Goal: Task Accomplishment & Management: Use online tool/utility

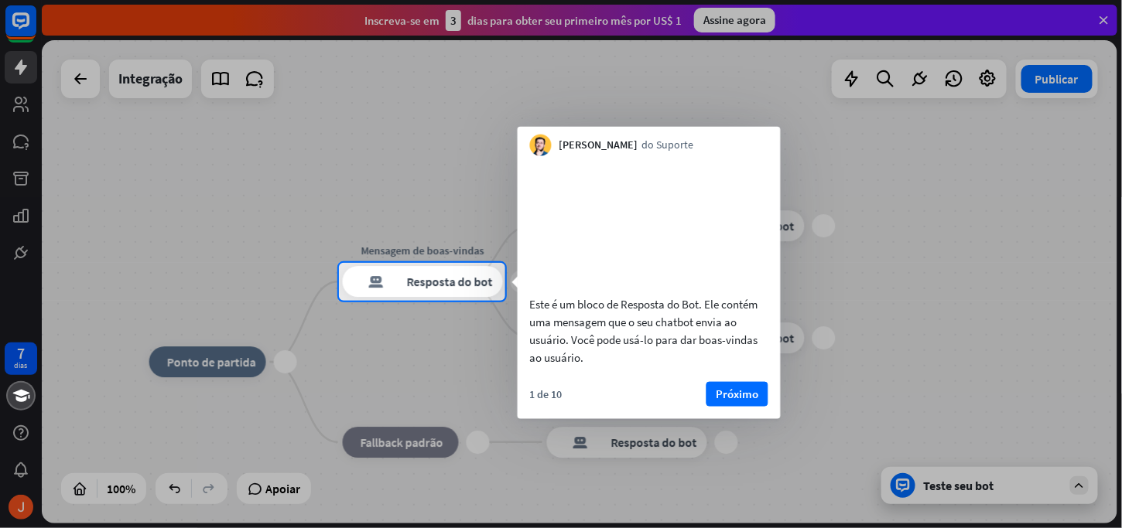
click at [672, 306] on div "Este é um bloco de Resposta do Bot. Ele contém uma mensagem que o seu chatbot e…" at bounding box center [649, 265] width 263 height 218
click at [735, 401] on font "Próximo" at bounding box center [737, 393] width 43 height 15
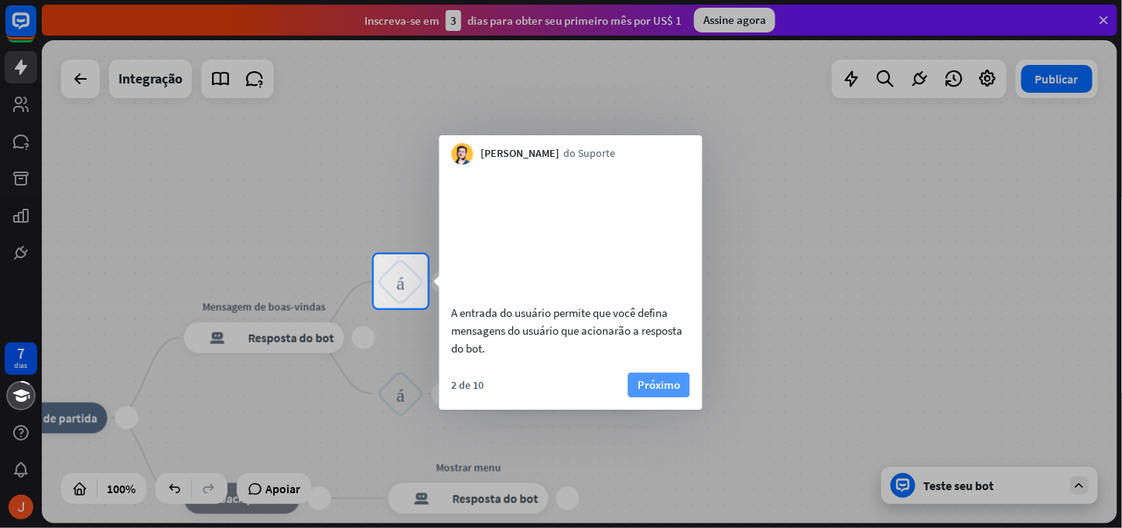
click at [657, 392] on font "Próximo" at bounding box center [659, 385] width 43 height 15
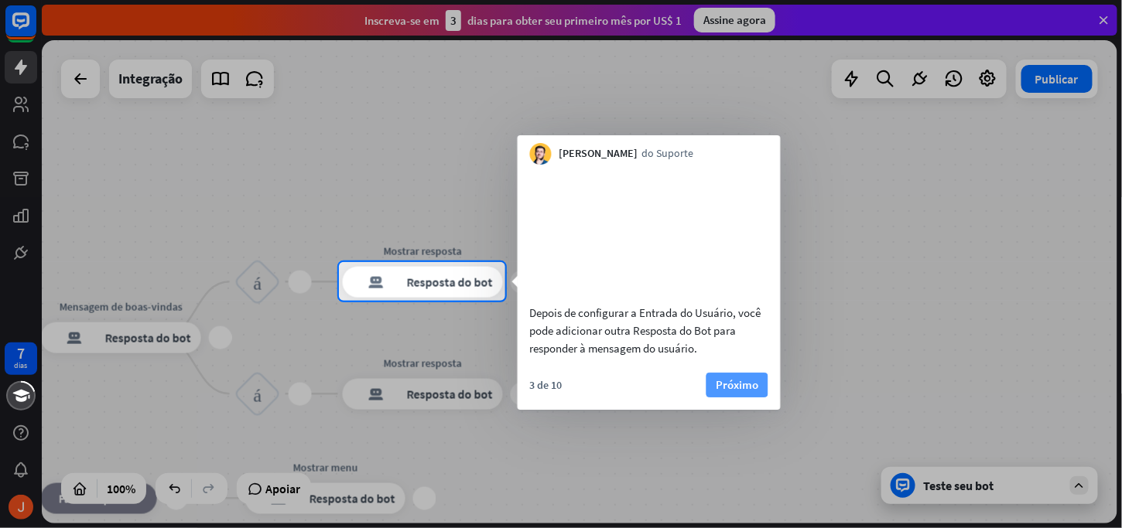
click at [706, 398] on button "Próximo" at bounding box center [737, 385] width 62 height 25
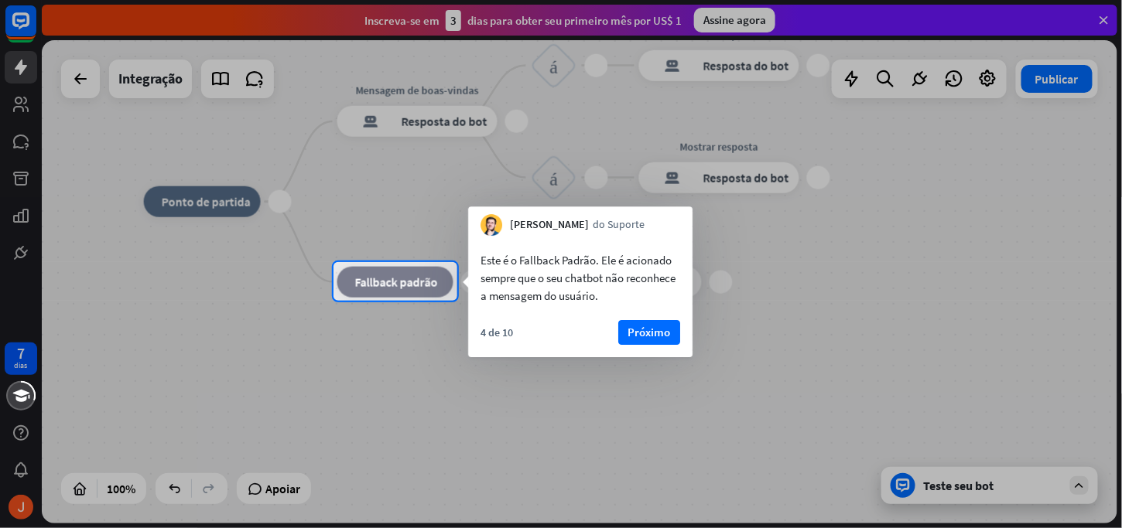
click at [659, 347] on div "4 de 10 Próximo" at bounding box center [580, 338] width 224 height 37
click at [661, 338] on font "Próximo" at bounding box center [649, 332] width 43 height 15
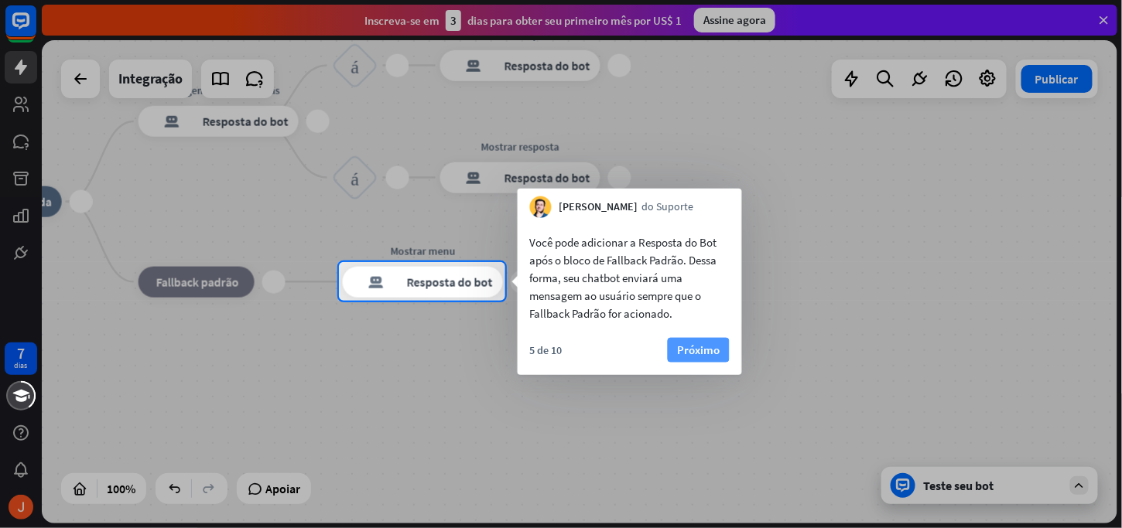
click at [687, 360] on font "Próximo" at bounding box center [698, 351] width 43 height 22
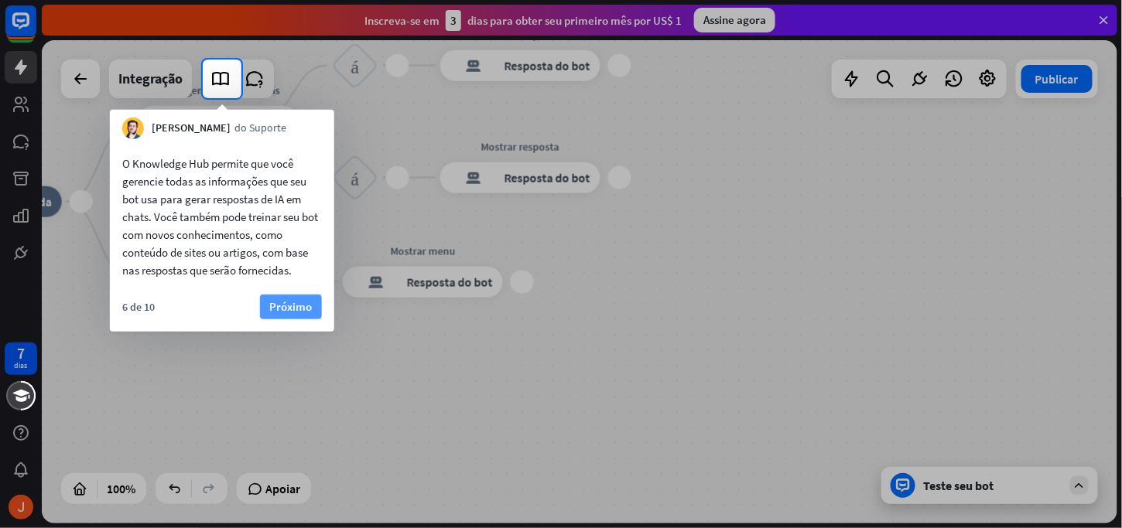
click at [285, 316] on font "Próximo" at bounding box center [290, 307] width 43 height 22
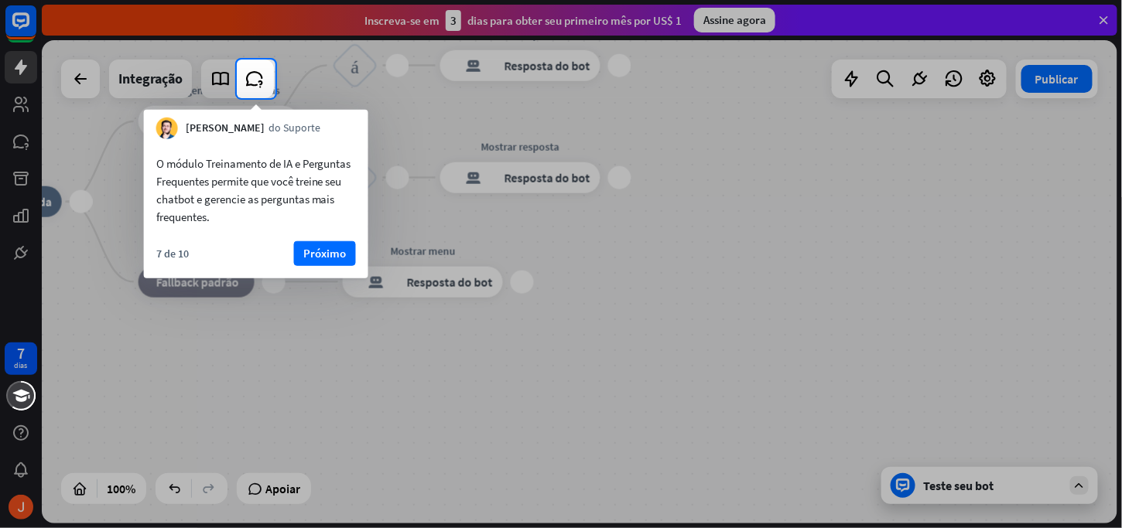
click at [309, 268] on div "7 de 10 Próximo" at bounding box center [256, 259] width 224 height 37
click at [308, 260] on font "Próximo" at bounding box center [324, 253] width 43 height 15
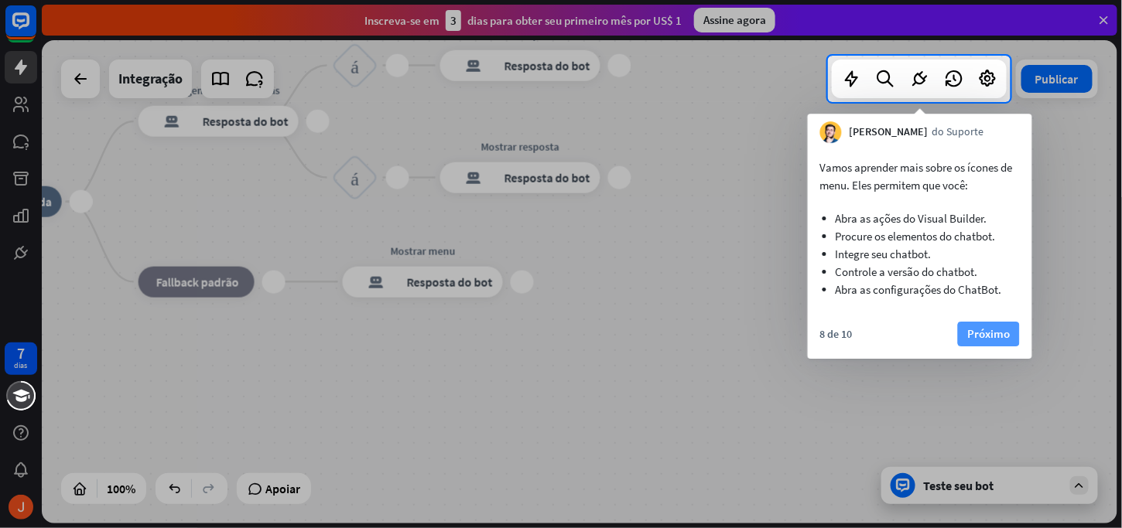
click at [974, 342] on font "Próximo" at bounding box center [988, 334] width 43 height 22
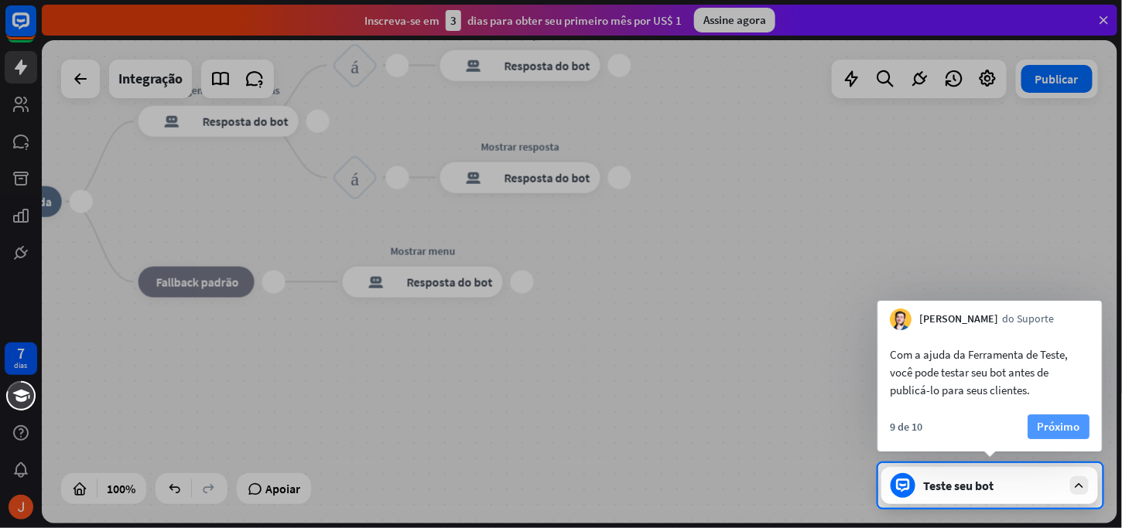
click at [1062, 427] on font "Próximo" at bounding box center [1058, 426] width 43 height 15
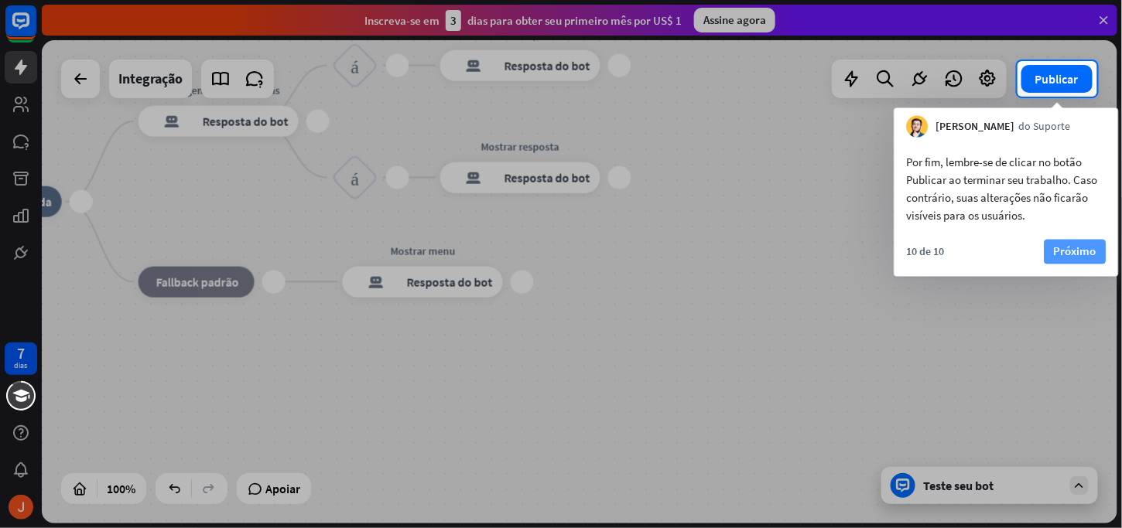
click at [1068, 255] on font "Próximo" at bounding box center [1075, 251] width 43 height 15
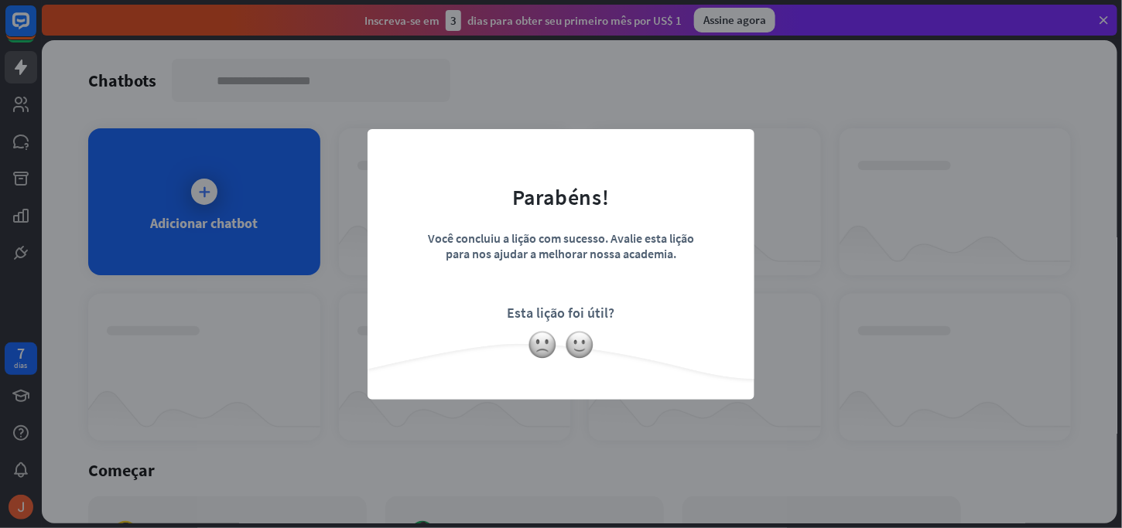
click at [590, 357] on div at bounding box center [560, 344] width 387 height 29
click at [585, 350] on img at bounding box center [579, 344] width 29 height 29
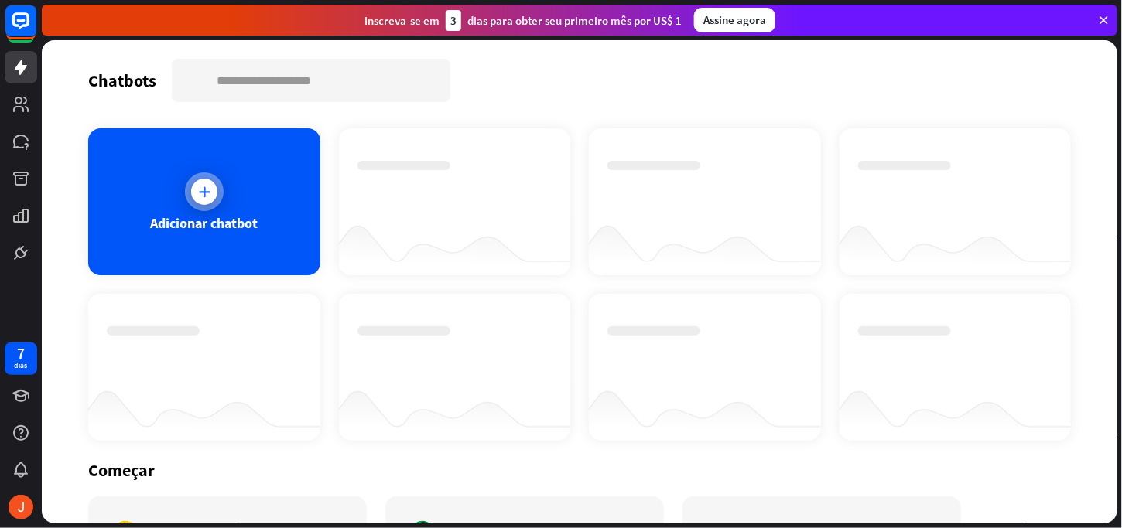
click at [203, 200] on div at bounding box center [204, 192] width 26 height 26
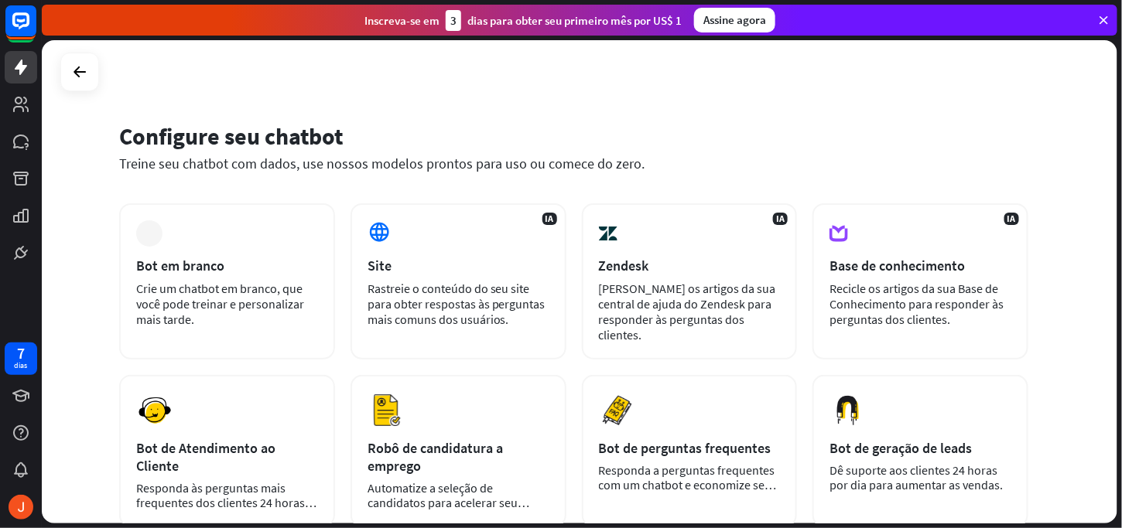
scroll to position [77, 0]
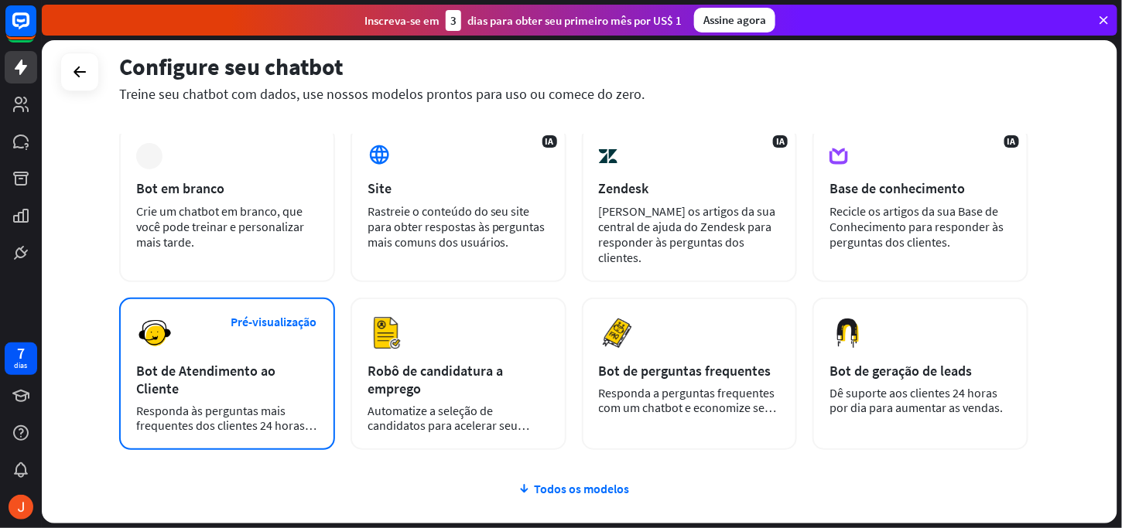
click at [244, 344] on div "Pré-visualização Bot de Atendimento ao Cliente Responda às perguntas mais frequ…" at bounding box center [227, 374] width 216 height 152
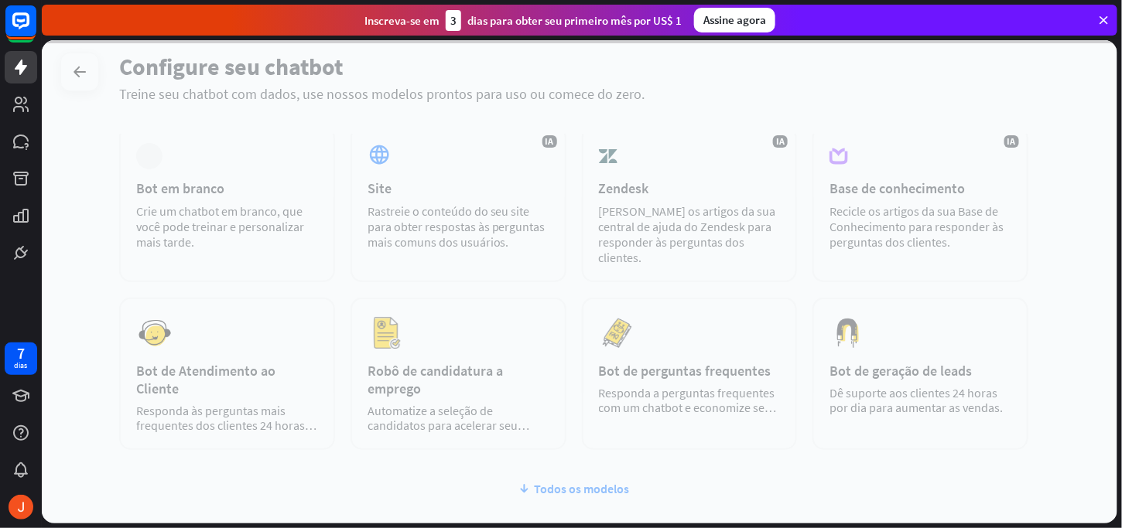
click at [244, 342] on div at bounding box center [579, 282] width 1075 height 484
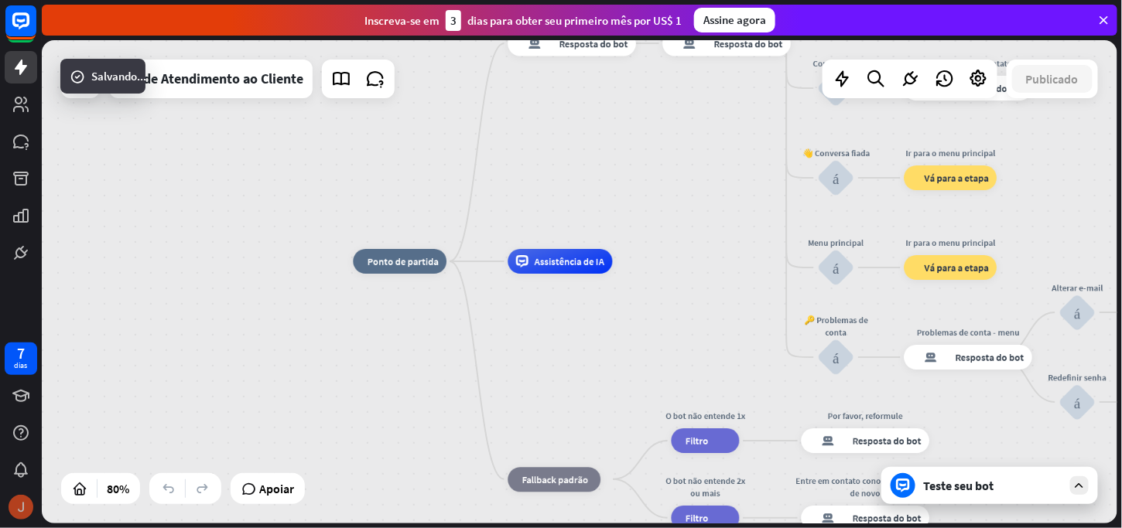
click at [25, 507] on img at bounding box center [21, 507] width 25 height 25
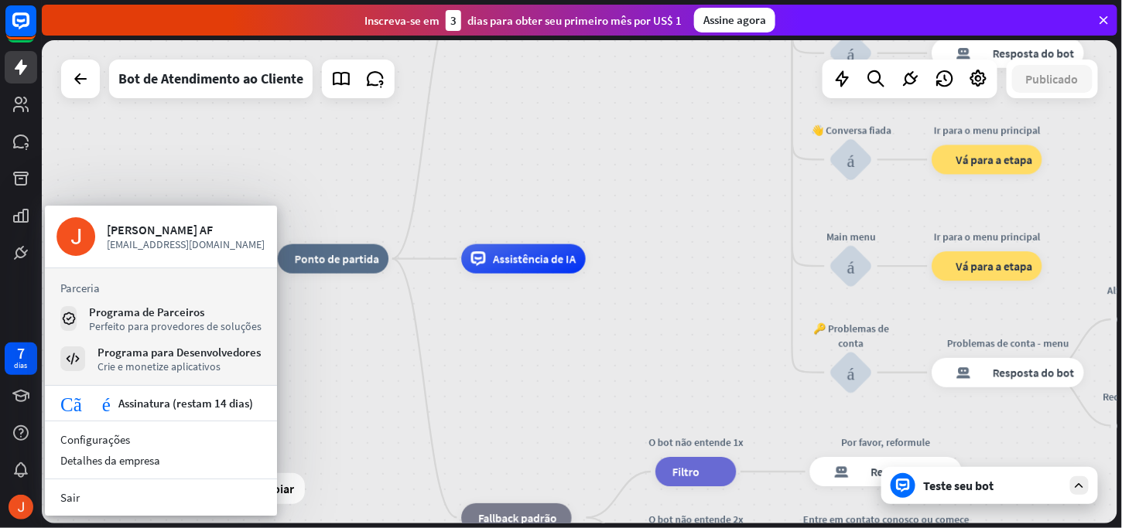
click at [681, 275] on div "casa_2 Ponto de partida Welcome message resposta do bot de bloco Resposta do bo…" at bounding box center [789, 489] width 1022 height 460
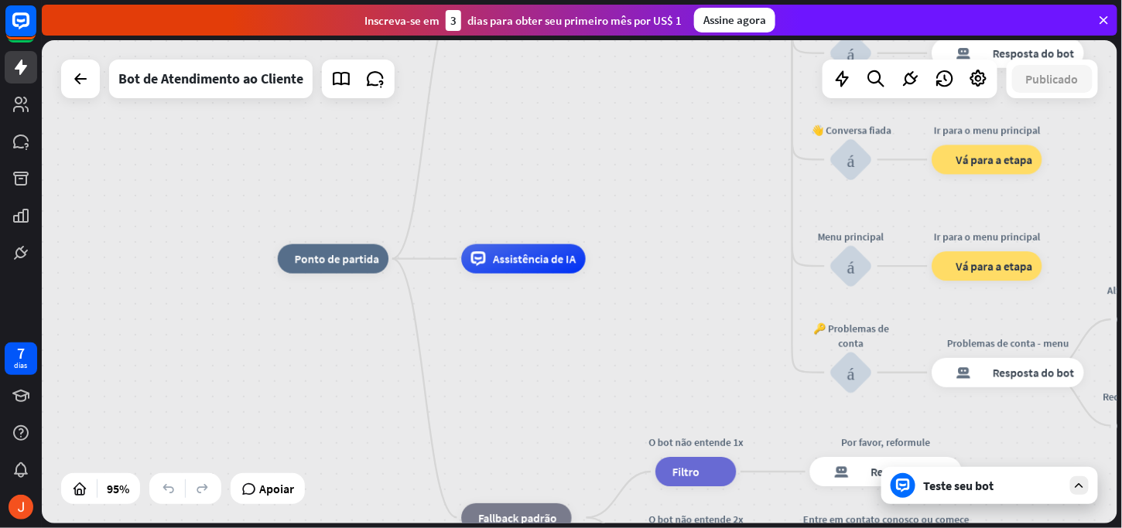
click at [681, 276] on div "casa_2 Ponto de partida Welcome message resposta do bot de bloco Resposta do bo…" at bounding box center [789, 489] width 1022 height 460
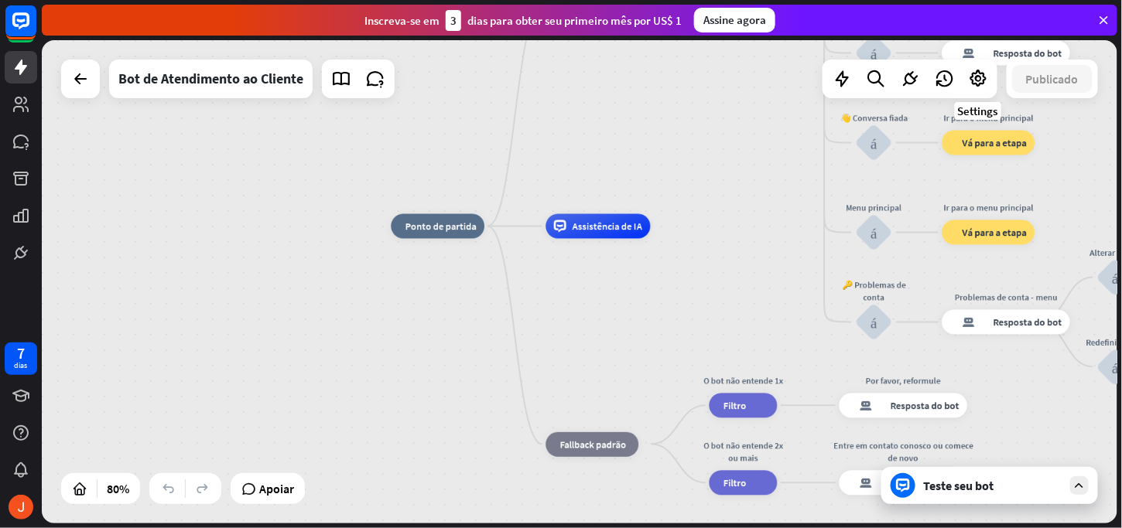
click at [990, 63] on div at bounding box center [909, 79] width 175 height 39
click at [986, 69] on icon at bounding box center [978, 79] width 20 height 20
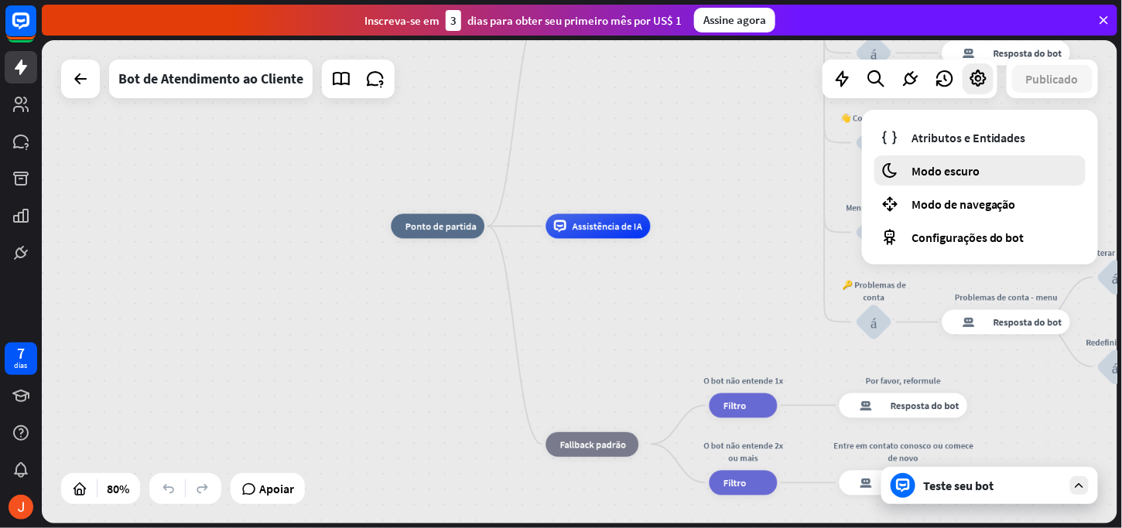
click at [986, 162] on div "lua Modo escuro" at bounding box center [979, 171] width 211 height 30
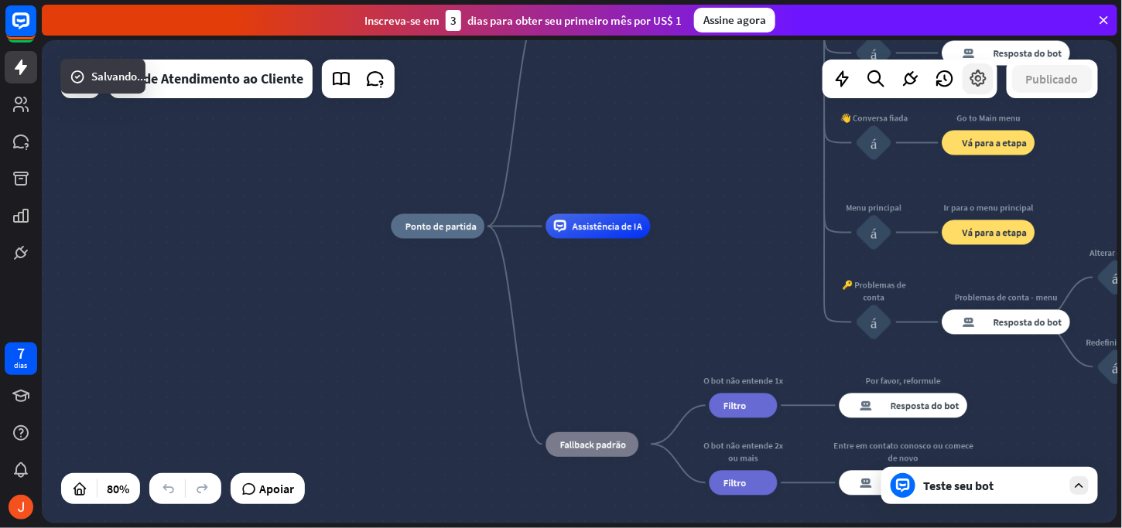
click at [990, 85] on div at bounding box center [977, 78] width 31 height 31
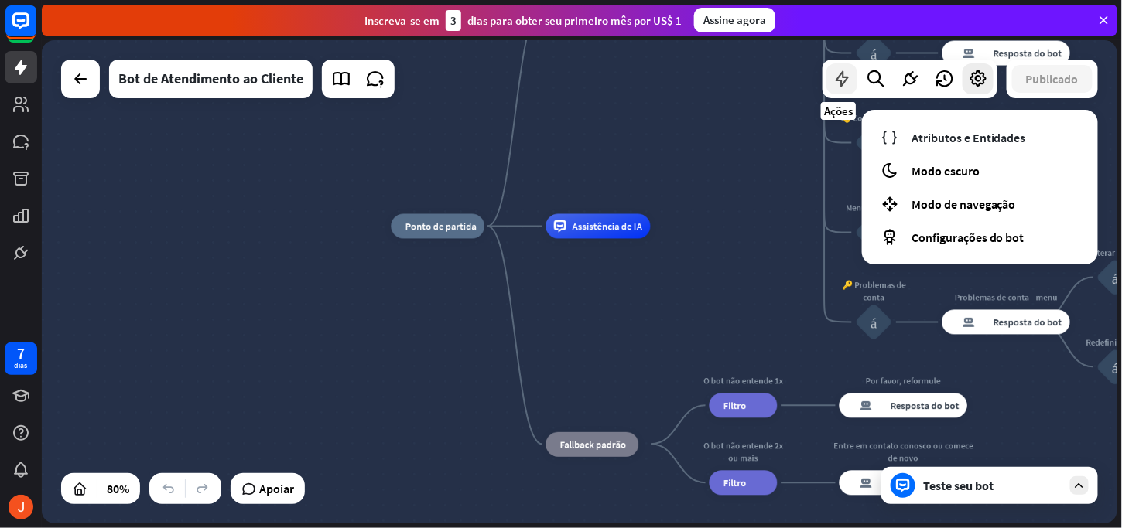
click at [856, 84] on div at bounding box center [841, 78] width 31 height 31
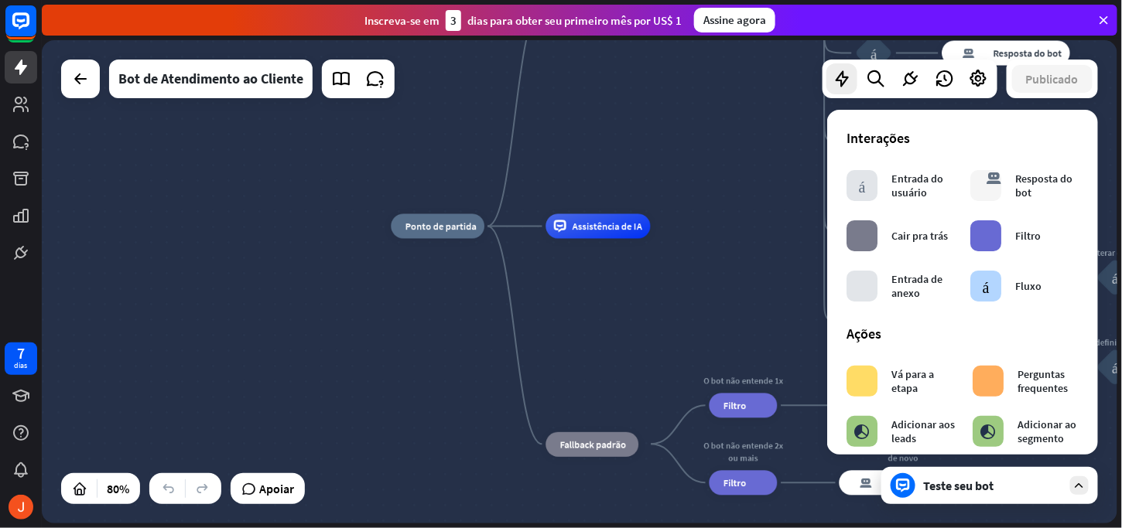
click at [391, 239] on div "Edit name more_horiz casa_2 Ponto de partida" at bounding box center [438, 226] width 94 height 25
click at [391, 238] on div "casa_2 Ponto de partida" at bounding box center [438, 226] width 94 height 25
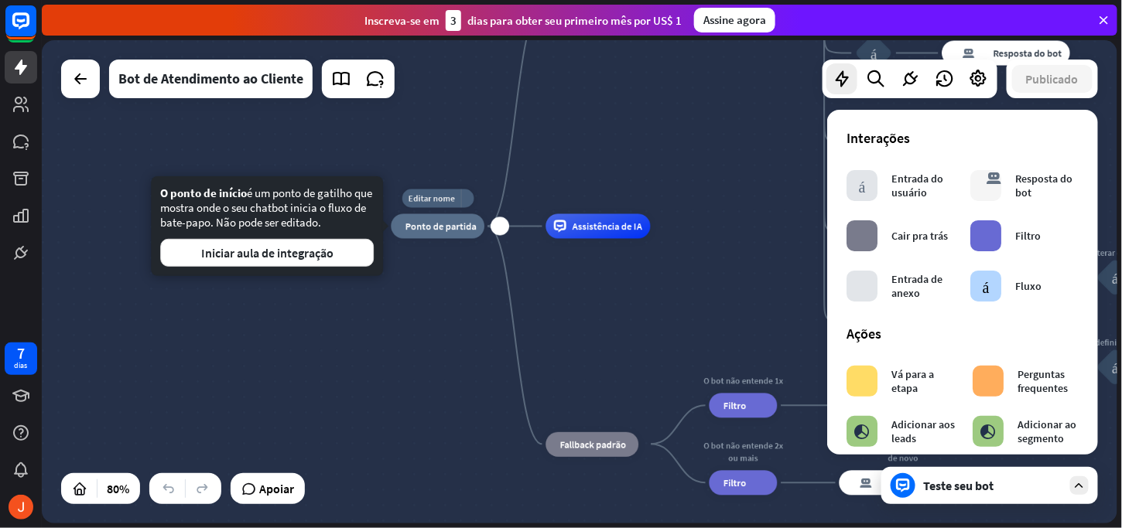
click at [422, 233] on div "casa_2 Ponto de partida" at bounding box center [438, 226] width 94 height 25
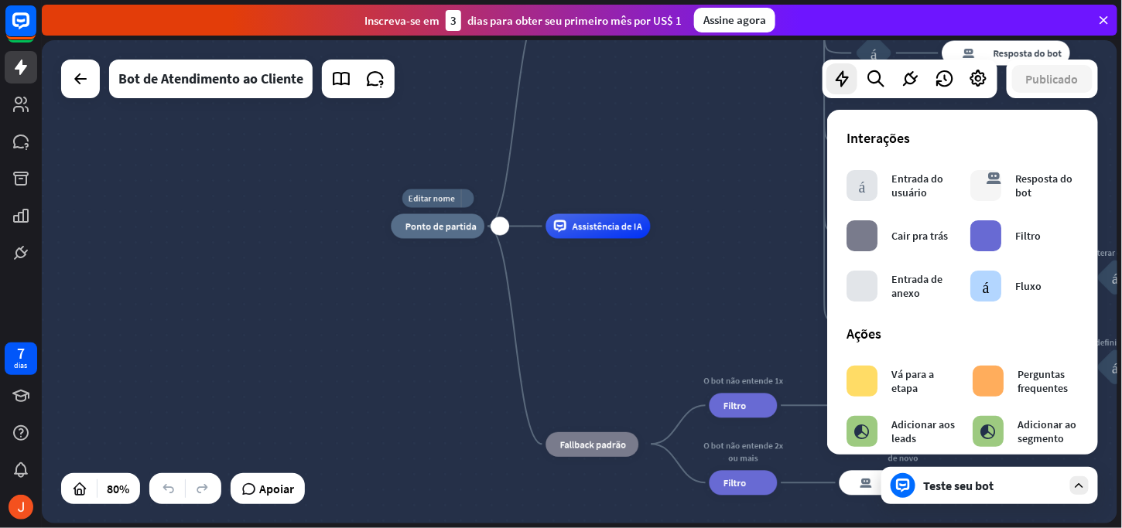
click at [429, 232] on font "Ponto de partida" at bounding box center [440, 226] width 71 height 12
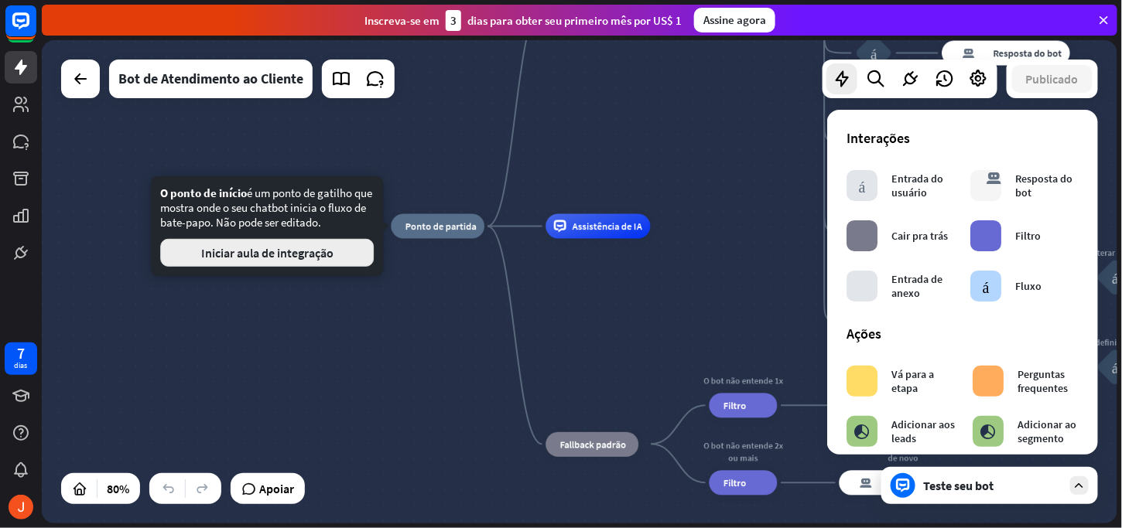
click at [350, 255] on button "Iniciar aula de integração" at bounding box center [267, 253] width 214 height 28
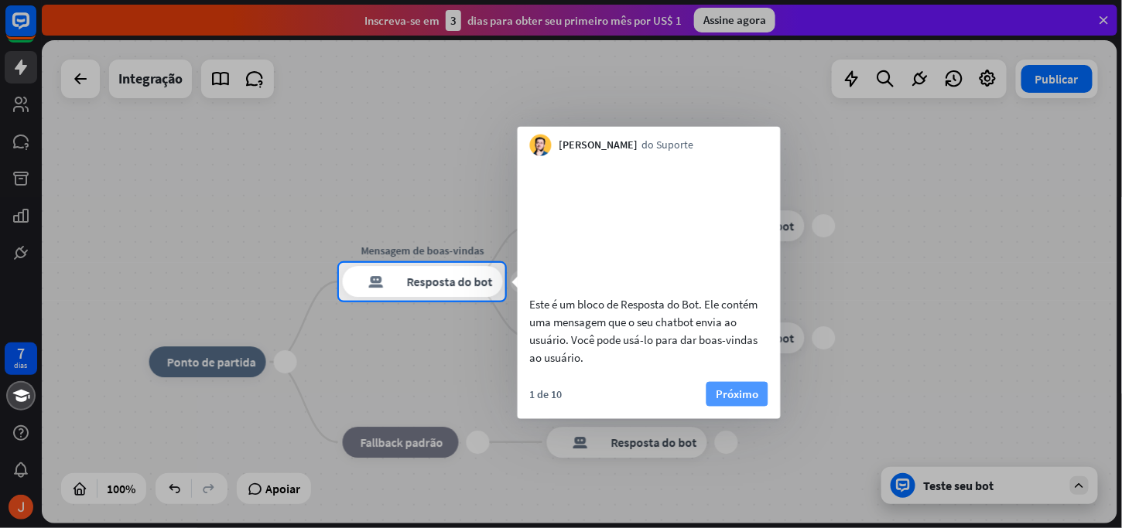
click at [736, 401] on font "Próximo" at bounding box center [737, 393] width 43 height 15
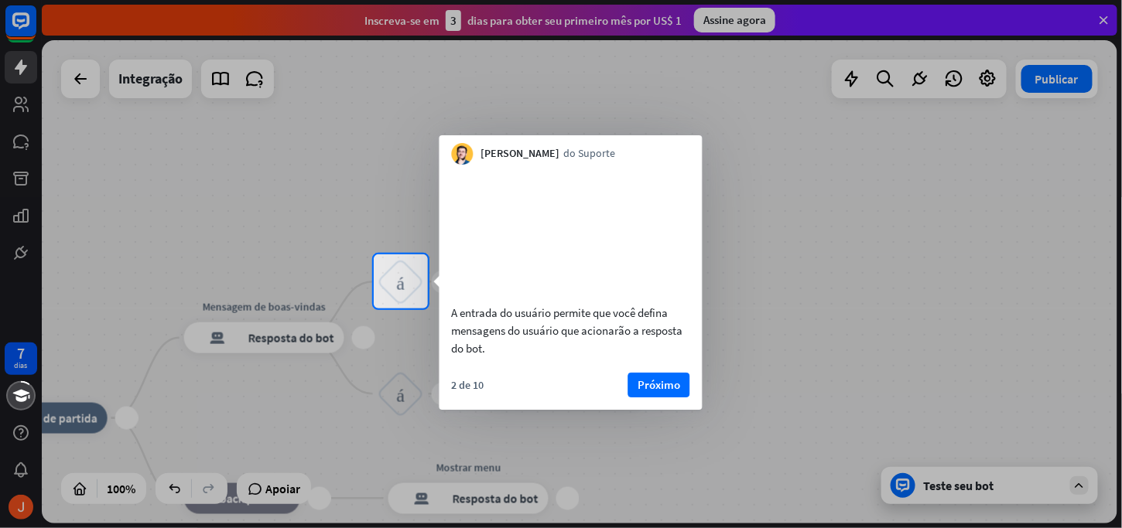
drag, startPoint x: 914, startPoint y: 381, endPoint x: 985, endPoint y: 385, distance: 71.2
click at [985, 385] on div at bounding box center [561, 419] width 1122 height 220
click at [984, 385] on div at bounding box center [561, 419] width 1122 height 220
drag, startPoint x: 984, startPoint y: 385, endPoint x: 853, endPoint y: 373, distance: 131.3
click at [978, 381] on div at bounding box center [561, 419] width 1122 height 220
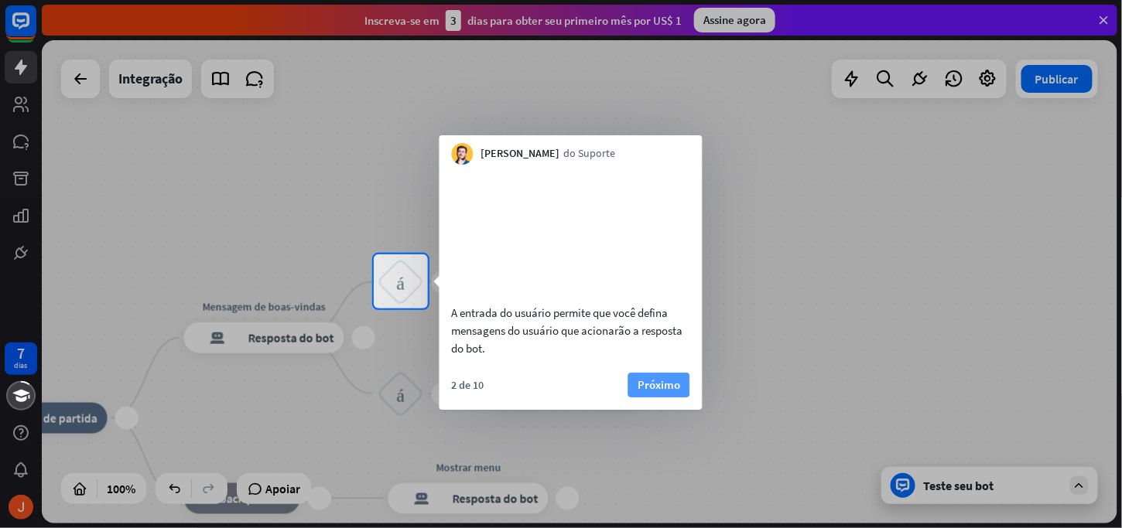
click at [680, 398] on button "Próximo" at bounding box center [659, 385] width 62 height 25
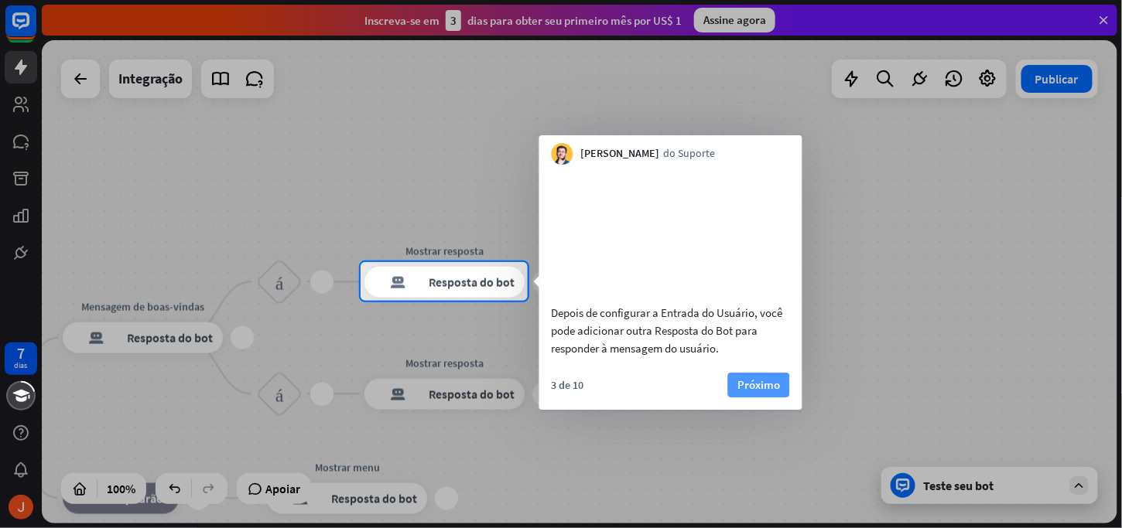
click at [763, 398] on button "Próximo" at bounding box center [759, 385] width 62 height 25
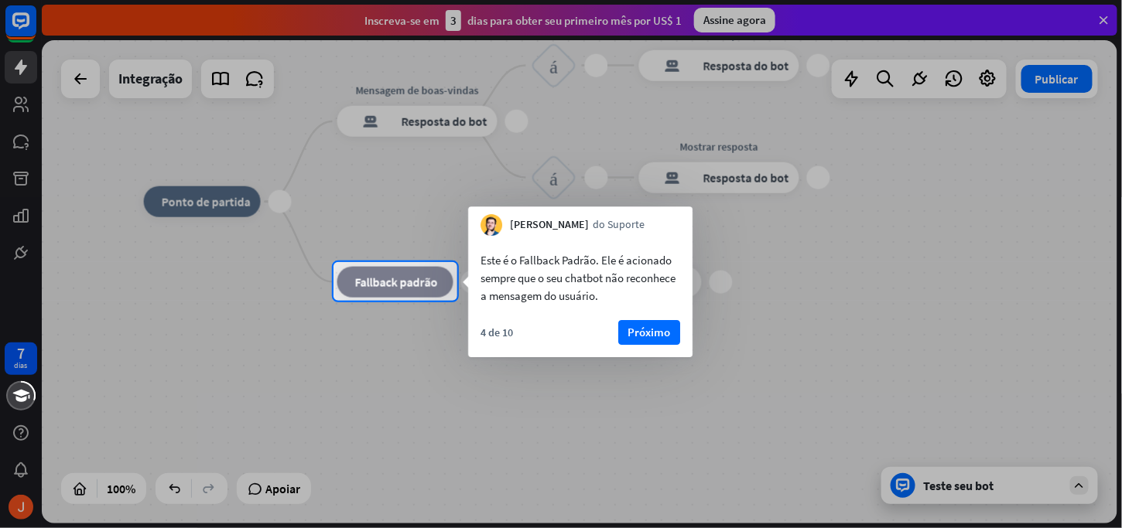
click at [614, 337] on div "4 de 10 Próximo" at bounding box center [580, 338] width 224 height 37
click at [633, 337] on font "Próximo" at bounding box center [649, 332] width 43 height 15
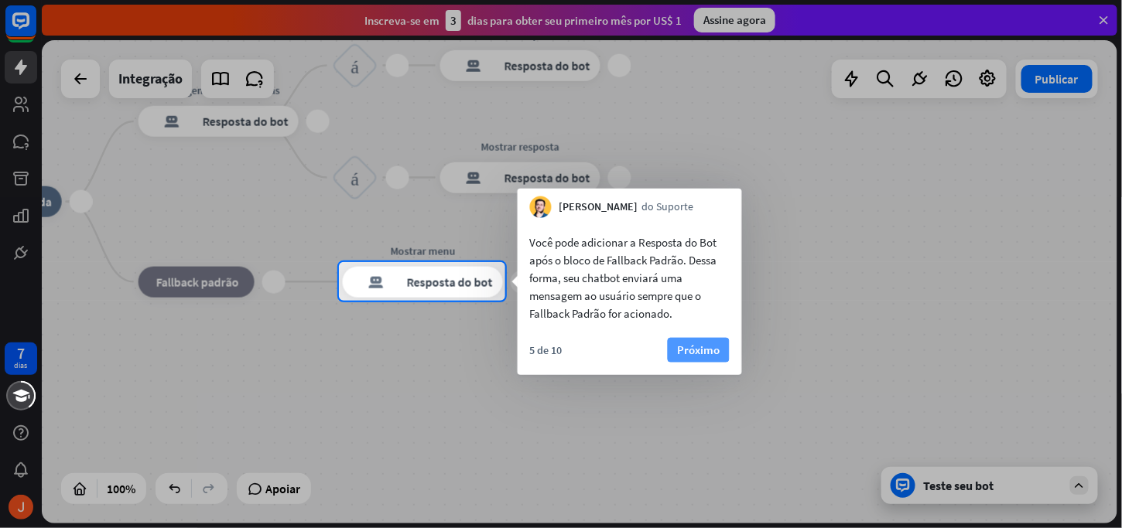
click at [707, 361] on font "Próximo" at bounding box center [698, 351] width 43 height 22
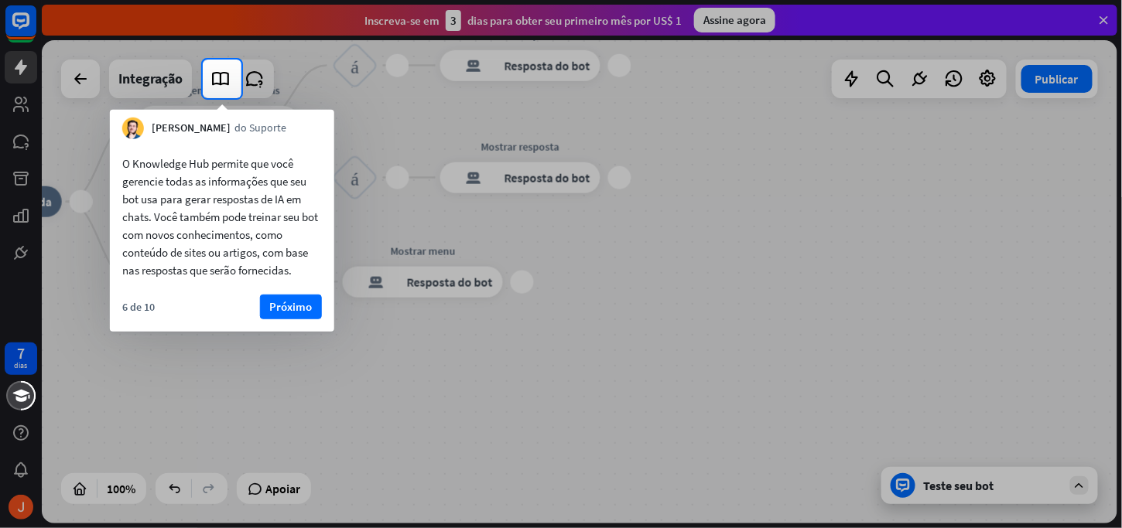
click at [293, 299] on font "Próximo" at bounding box center [290, 306] width 43 height 15
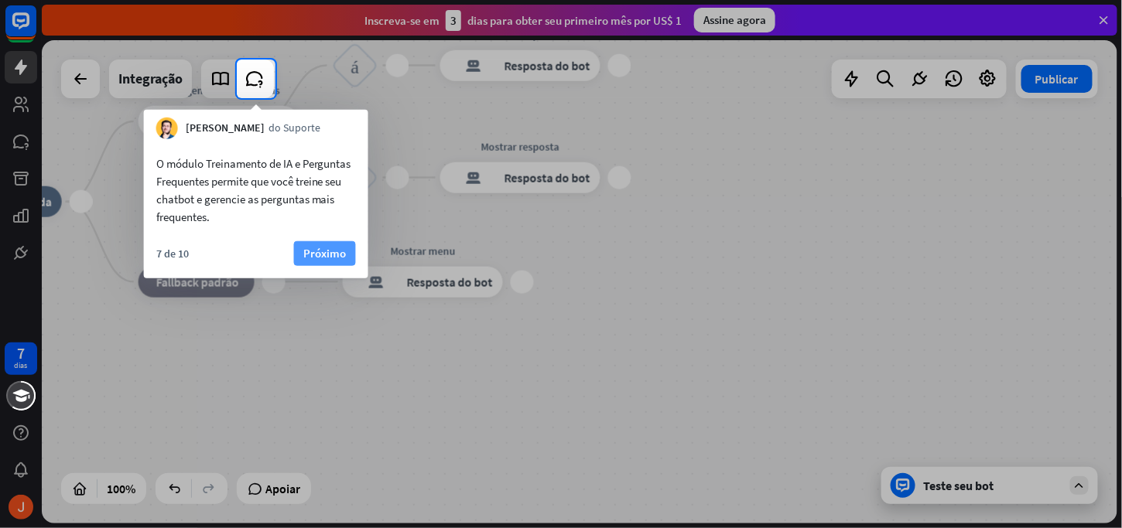
click at [311, 252] on font "Próximo" at bounding box center [324, 253] width 43 height 15
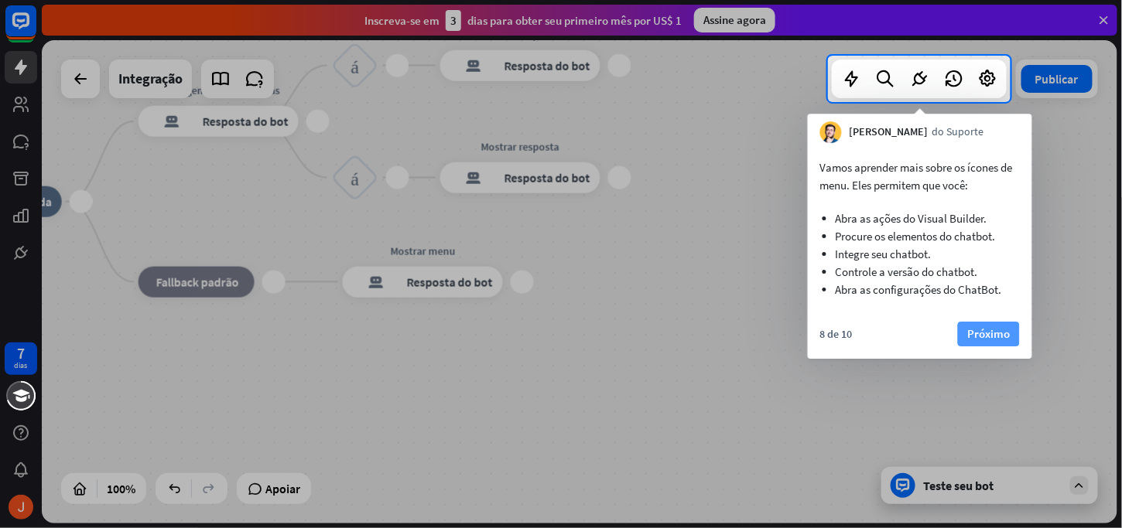
click at [980, 345] on button "Próximo" at bounding box center [989, 334] width 62 height 25
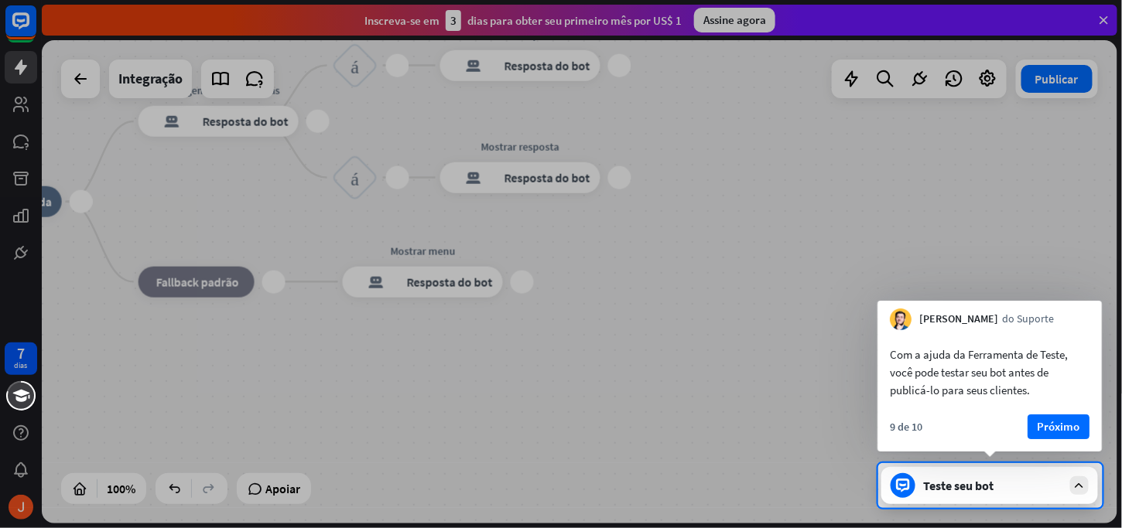
click at [1073, 433] on font "Próximo" at bounding box center [1058, 426] width 43 height 15
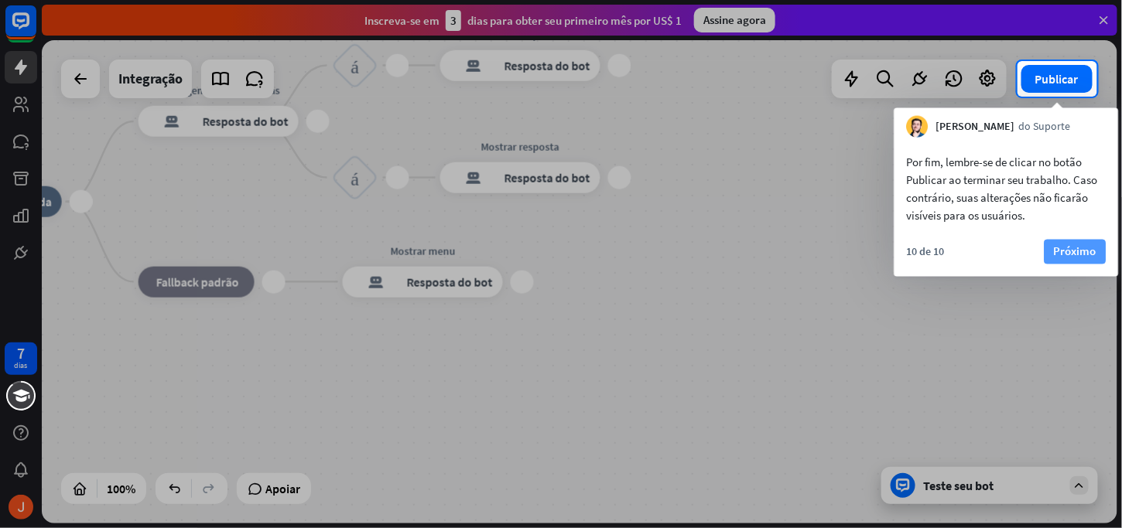
drag, startPoint x: 1069, startPoint y: 263, endPoint x: 1070, endPoint y: 252, distance: 10.9
click at [1070, 258] on div "10 de 10 Próximo" at bounding box center [1006, 258] width 224 height 37
click at [1065, 249] on font "Próximo" at bounding box center [1075, 251] width 43 height 15
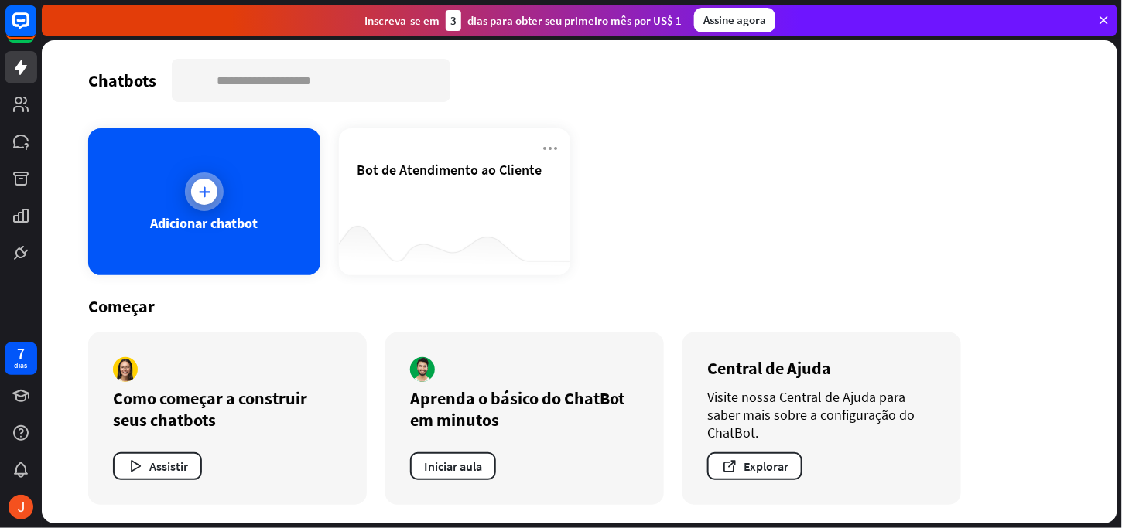
click at [233, 189] on div "Adicionar chatbot" at bounding box center [204, 201] width 232 height 147
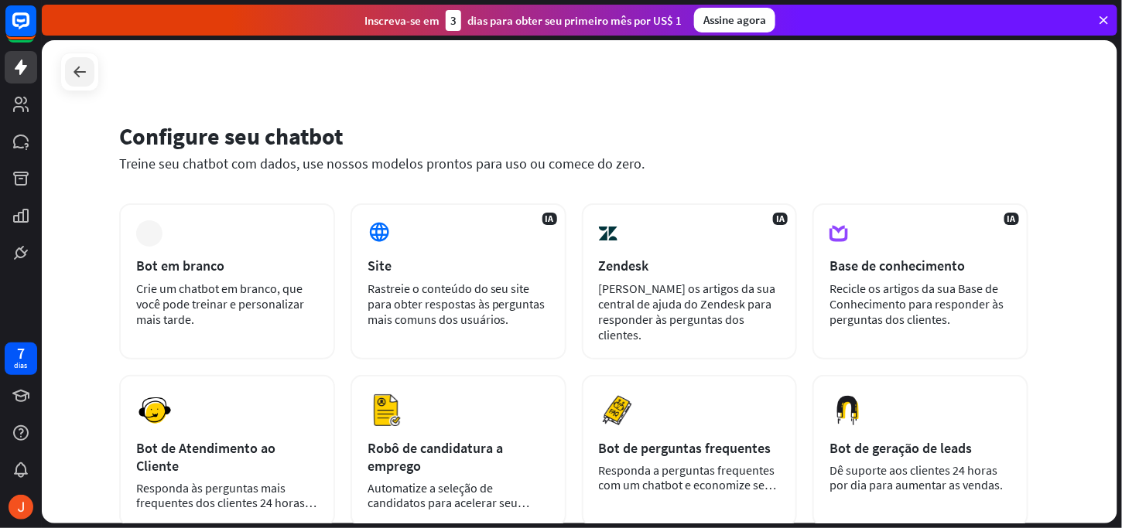
click at [86, 70] on icon at bounding box center [79, 72] width 19 height 19
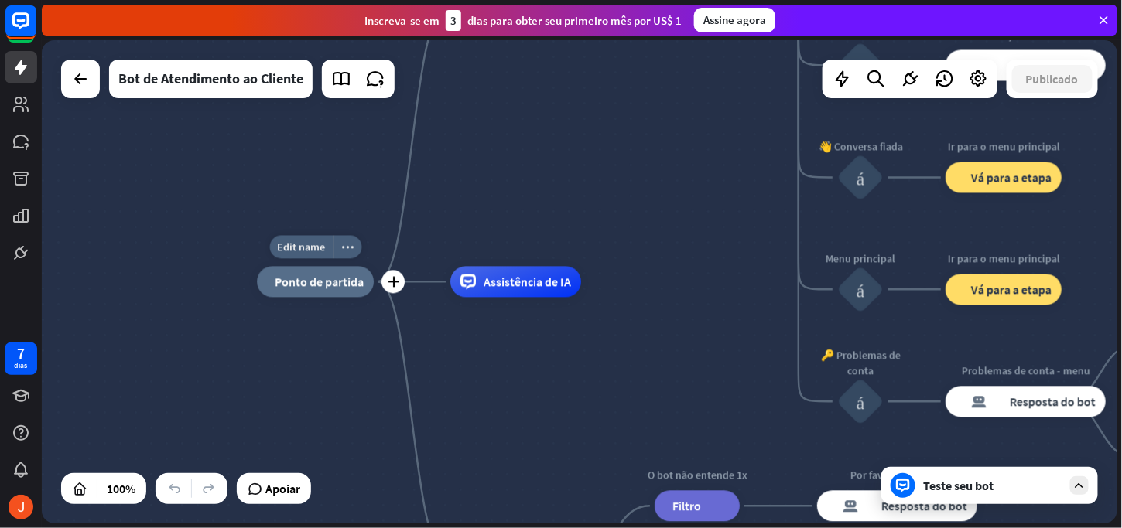
click at [358, 287] on font "Ponto de partida" at bounding box center [319, 282] width 89 height 15
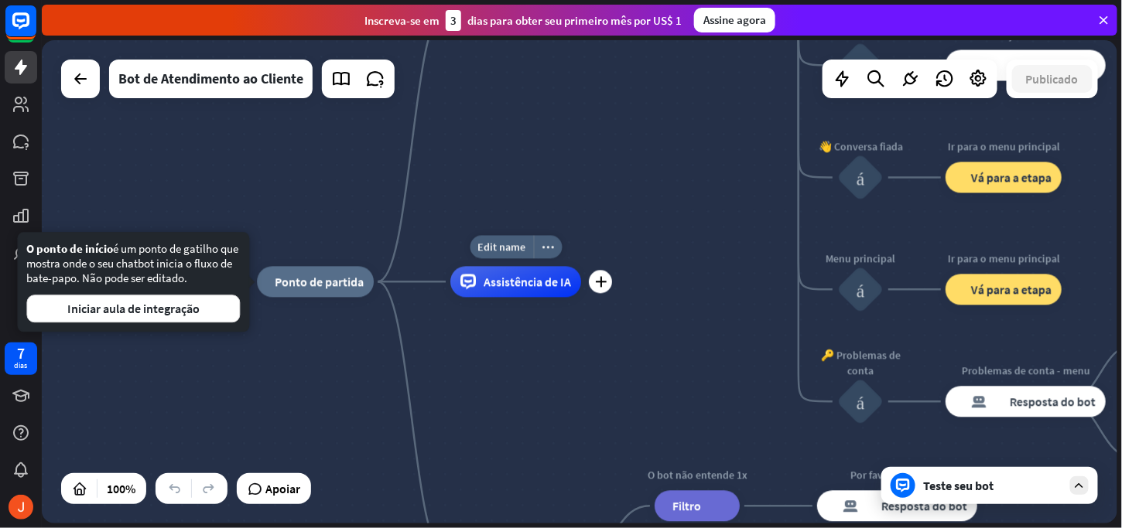
click at [564, 287] on font "Assistência de IA" at bounding box center [527, 282] width 87 height 15
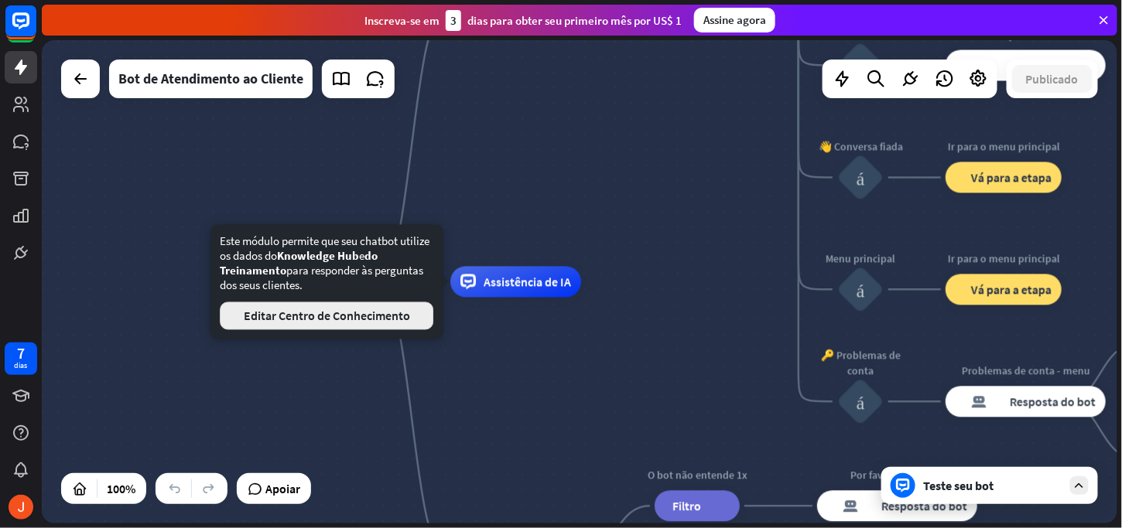
click at [357, 313] on font "Editar Centro de Conhecimento" at bounding box center [327, 316] width 166 height 15
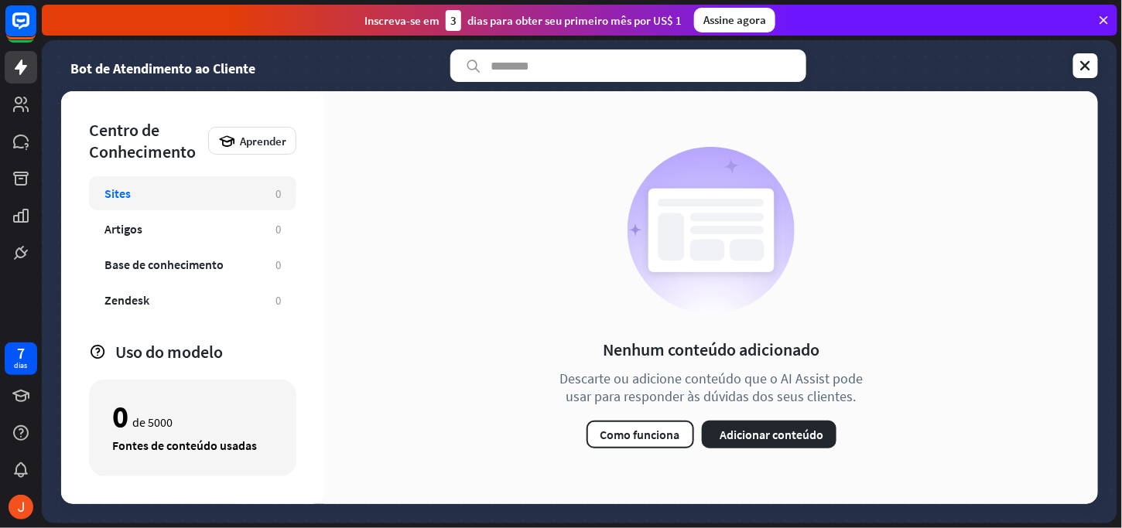
click at [203, 193] on div "Sites" at bounding box center [182, 193] width 156 height 15
click at [206, 223] on div "Artigos" at bounding box center [182, 228] width 156 height 15
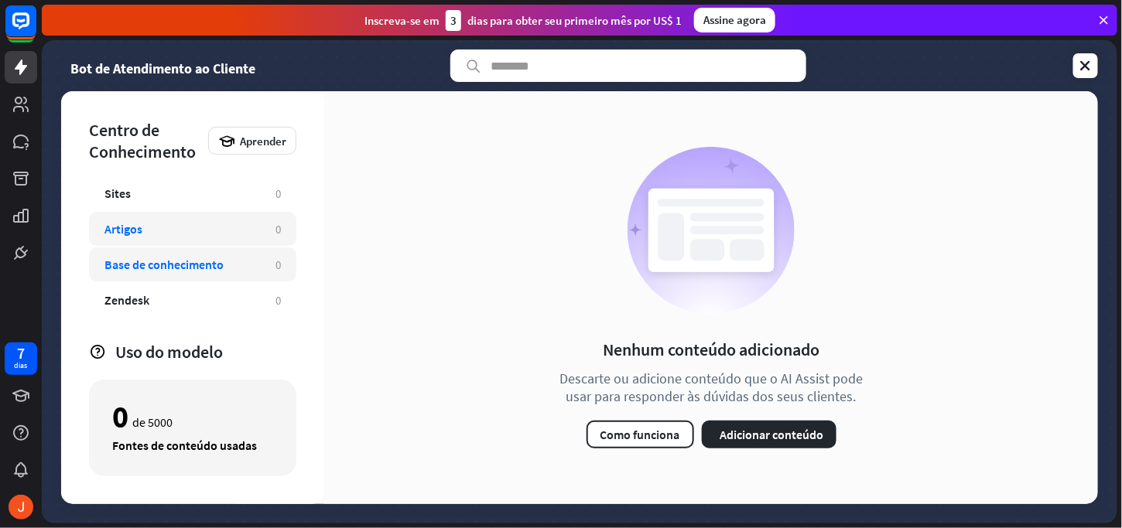
click at [209, 266] on font "Base de conhecimento" at bounding box center [163, 264] width 119 height 15
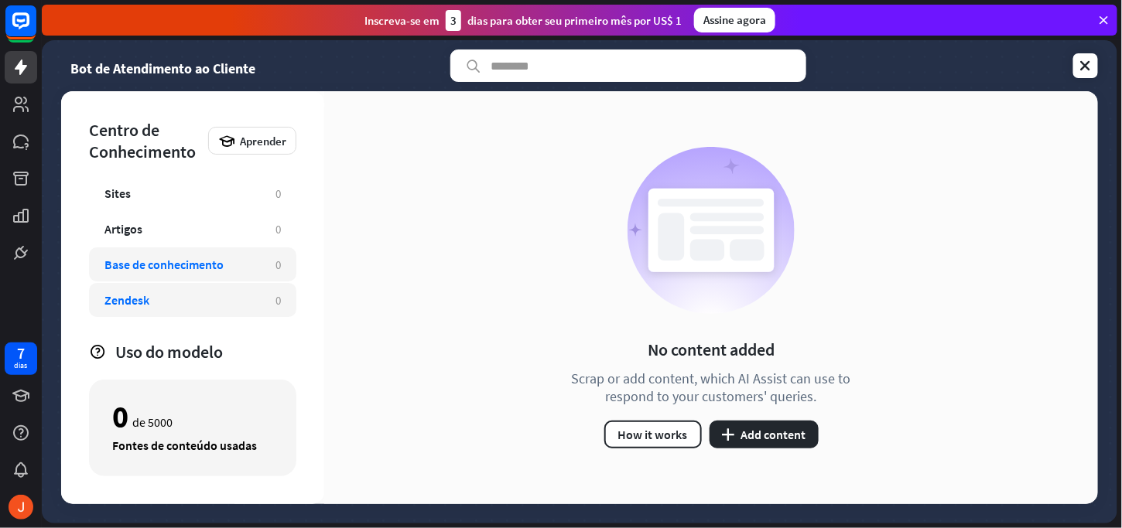
click at [203, 302] on div "Zendesk" at bounding box center [182, 299] width 156 height 15
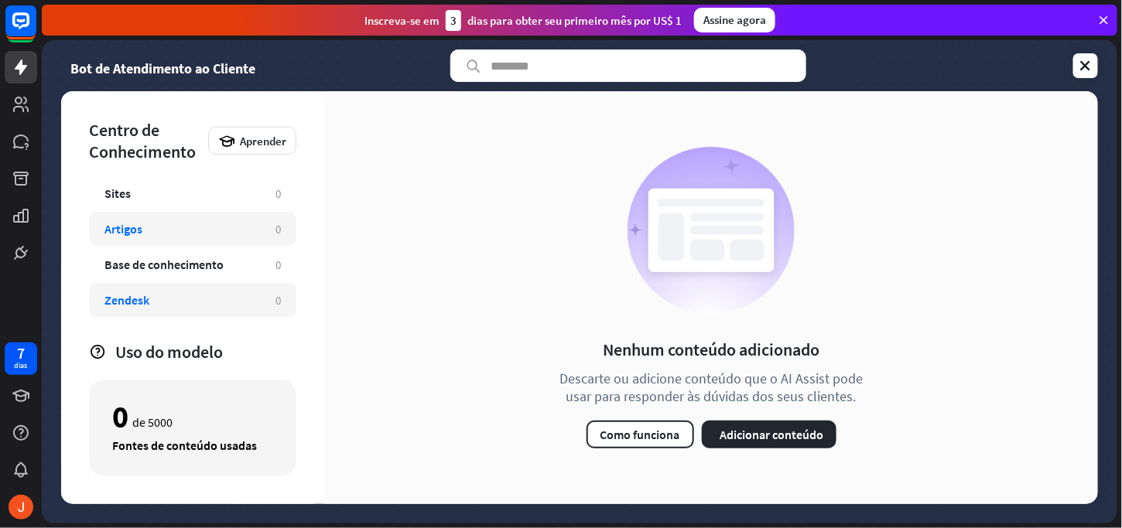
click at [195, 232] on div "Artigos" at bounding box center [182, 228] width 156 height 15
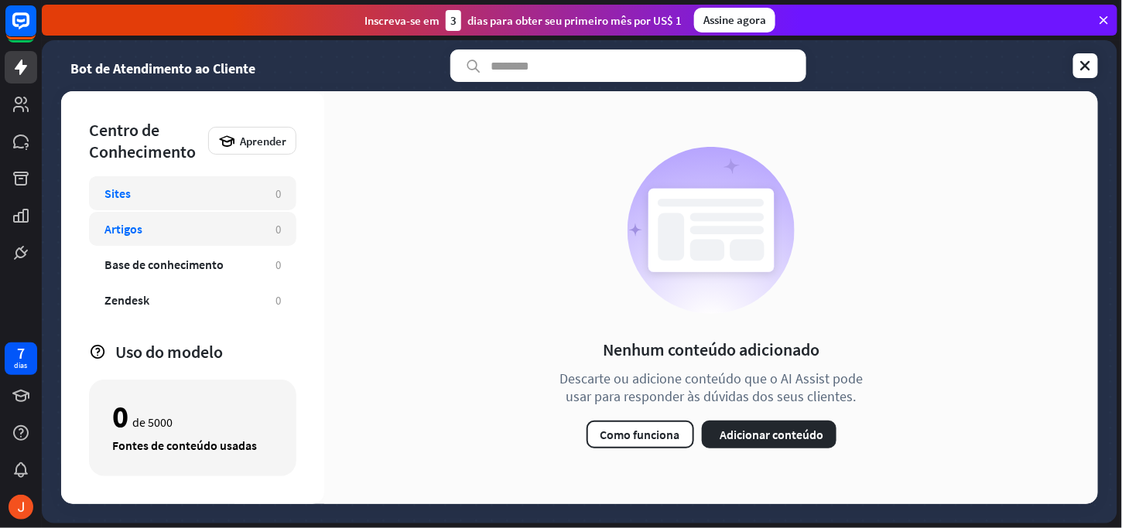
click at [210, 199] on div "Sites" at bounding box center [182, 193] width 156 height 15
click at [1108, 53] on div "Bot de Atendimento ao Cliente Centro de Conhecimento Aprender Sites 0 Artigos 0…" at bounding box center [579, 282] width 1075 height 484
click at [1097, 63] on link at bounding box center [1085, 65] width 25 height 25
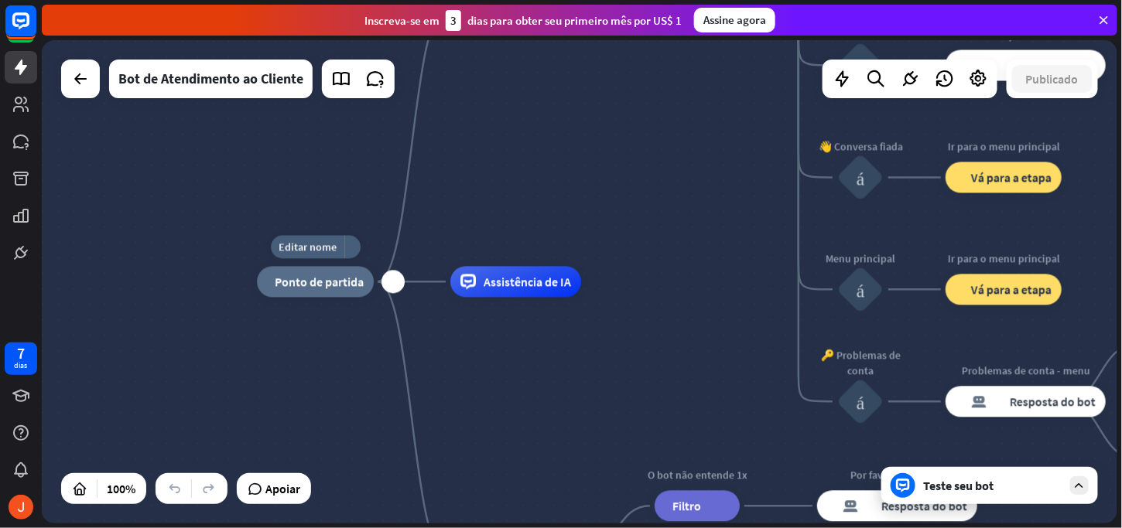
click at [501, 290] on div "Assistência de IA" at bounding box center [515, 282] width 131 height 31
click at [474, 379] on div "casa_2 Ponto de partida Mensagem de boas-vindas resposta do bot de bloco Respos…" at bounding box center [794, 524] width 1075 height 484
click at [331, 278] on font "Ponto de partida" at bounding box center [319, 282] width 89 height 15
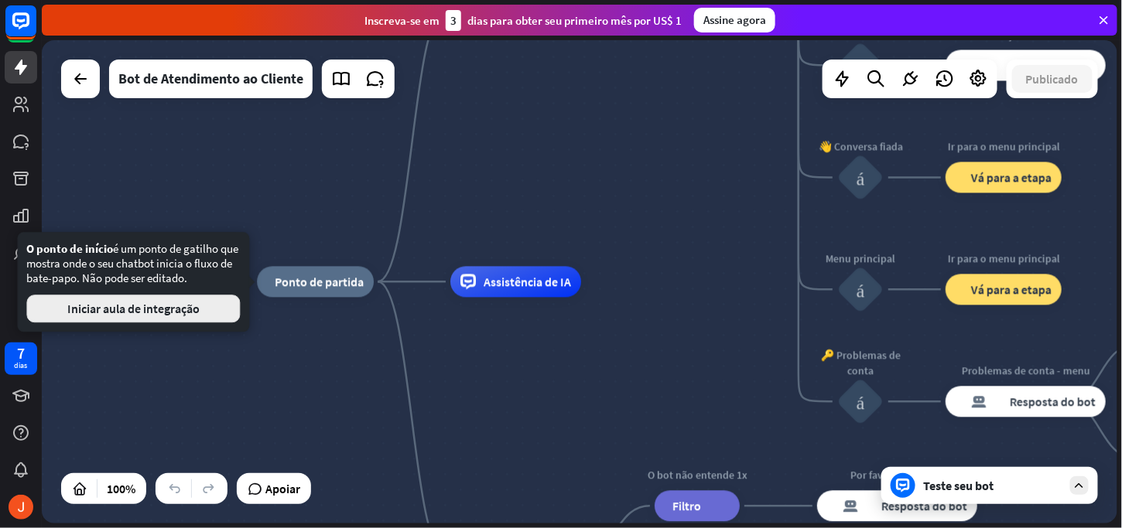
click at [141, 314] on font "Iniciar aula de integração" at bounding box center [133, 308] width 132 height 15
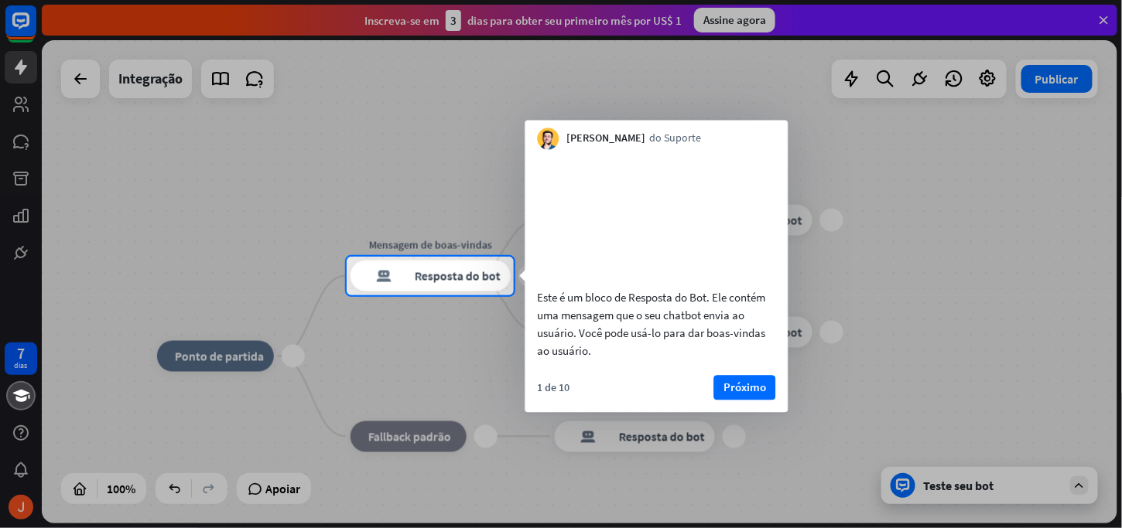
click at [81, 80] on div at bounding box center [561, 128] width 1122 height 257
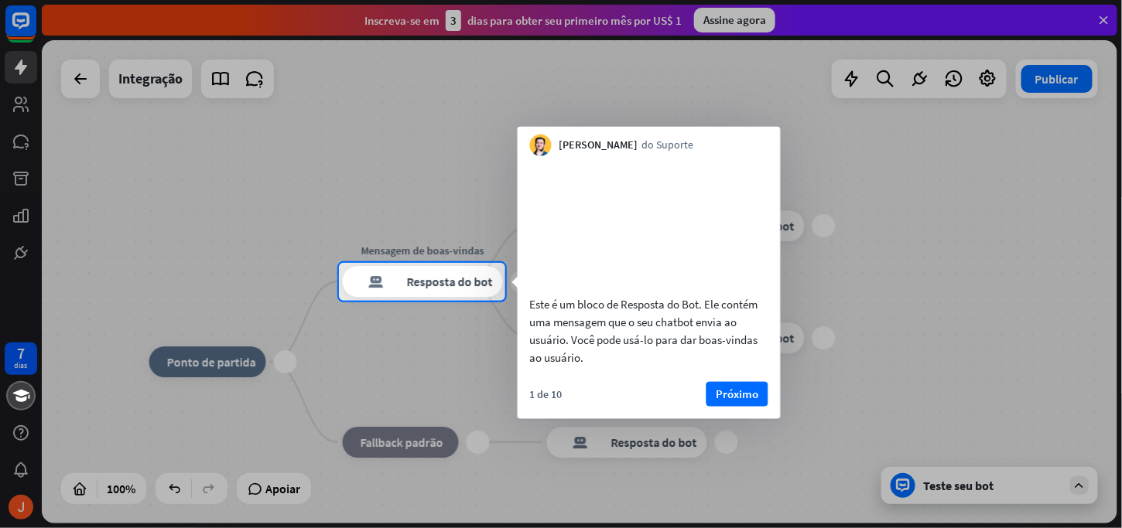
click at [82, 80] on div at bounding box center [561, 131] width 1122 height 263
click at [1, 265] on div at bounding box center [169, 282] width 339 height 39
drag, startPoint x: 745, startPoint y: 437, endPoint x: 753, endPoint y: 436, distance: 7.9
click at [756, 419] on div "1 de 10 Próximo" at bounding box center [649, 399] width 263 height 37
click at [733, 400] on button "Próximo" at bounding box center [737, 393] width 62 height 25
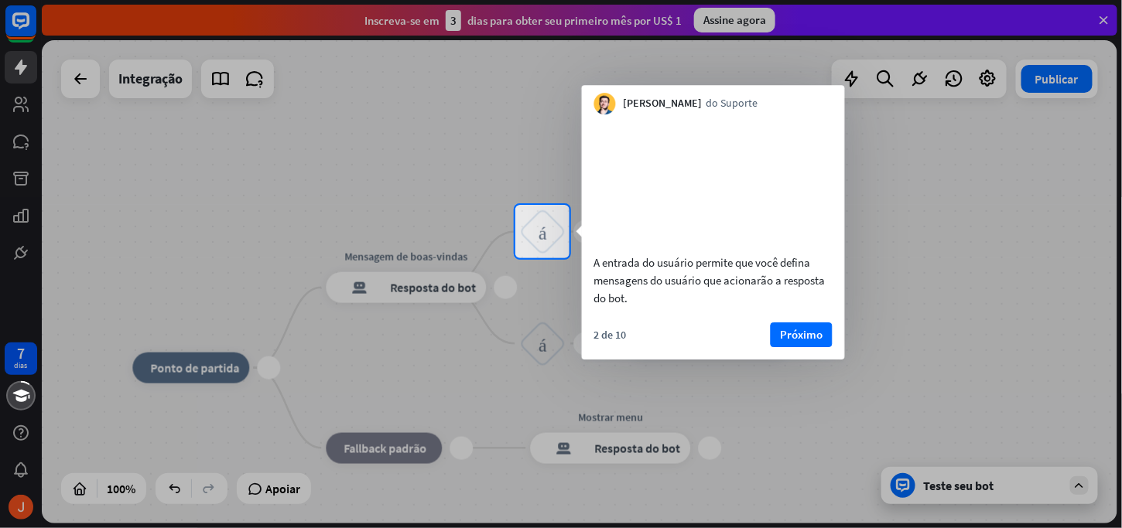
click at [53, 259] on div at bounding box center [257, 232] width 515 height 54
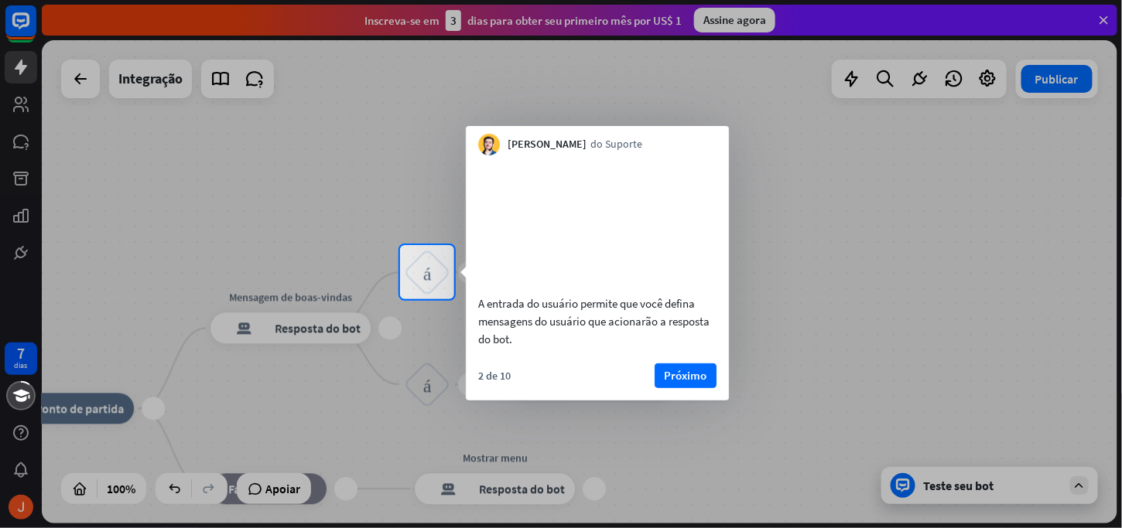
click at [56, 279] on div at bounding box center [200, 272] width 400 height 54
click at [52, 282] on div at bounding box center [200, 272] width 400 height 54
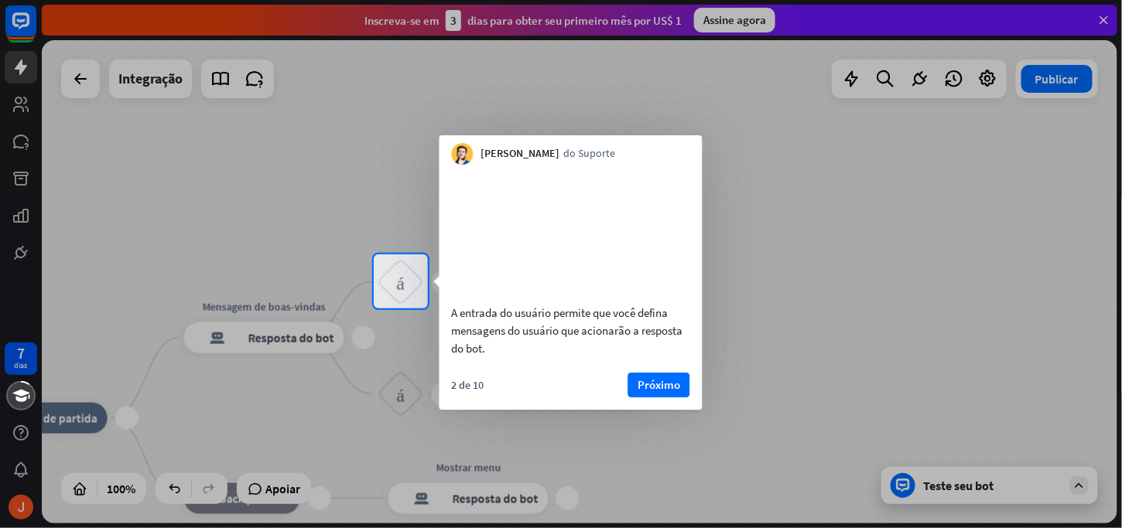
click at [14, 145] on div at bounding box center [561, 127] width 1122 height 255
click at [13, 135] on div at bounding box center [561, 127] width 1122 height 255
click at [32, 125] on div at bounding box center [561, 127] width 1122 height 255
click at [664, 392] on font "Próximo" at bounding box center [659, 385] width 43 height 15
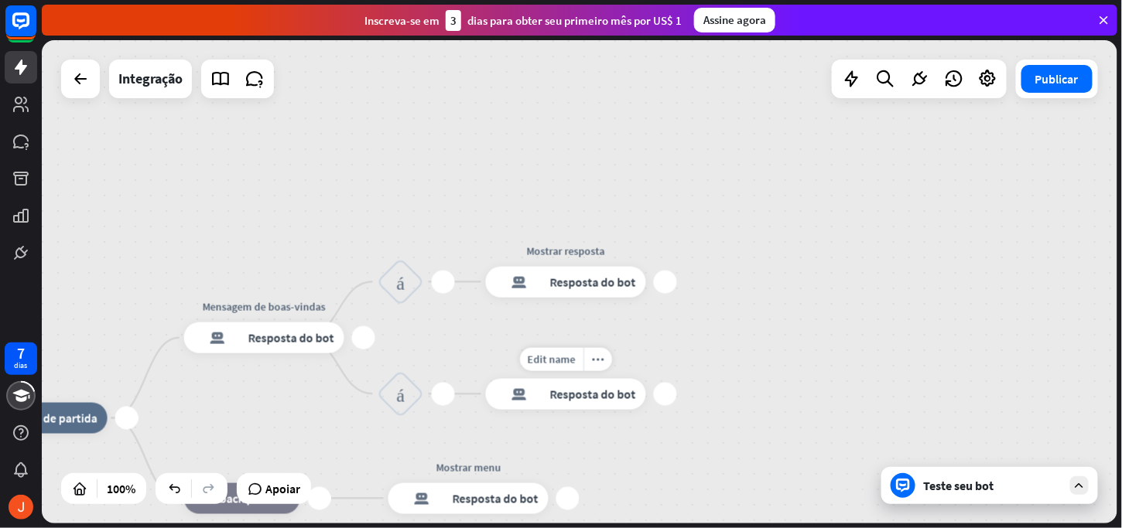
click at [668, 402] on div "mais" at bounding box center [665, 394] width 23 height 23
click at [704, 396] on body "7 dias fechar Ajuda do produto Primeiros passos Comece a usar o ChatBot Central…" at bounding box center [561, 264] width 1122 height 528
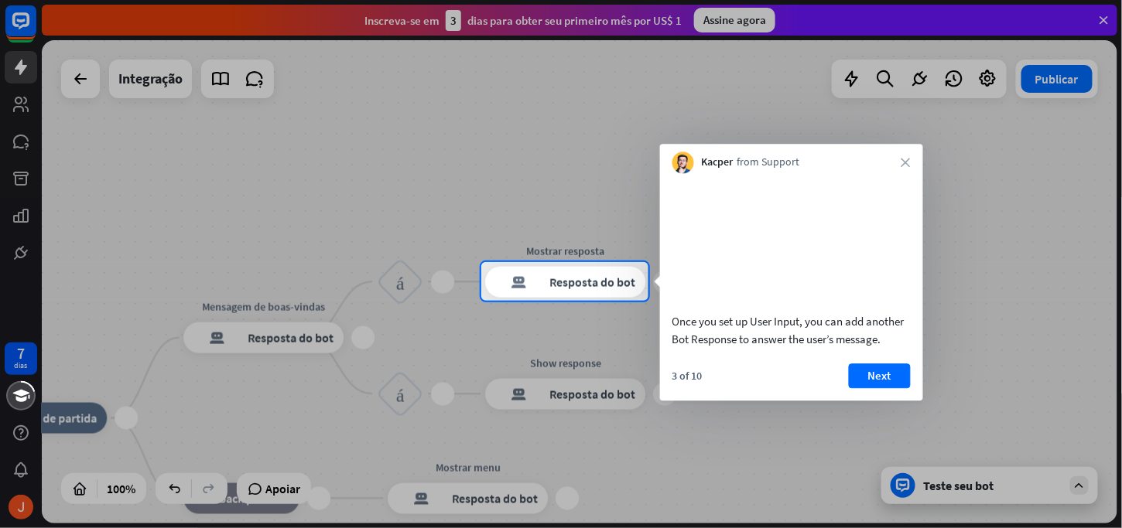
click at [713, 401] on div "3 of 10 Next" at bounding box center [791, 382] width 263 height 37
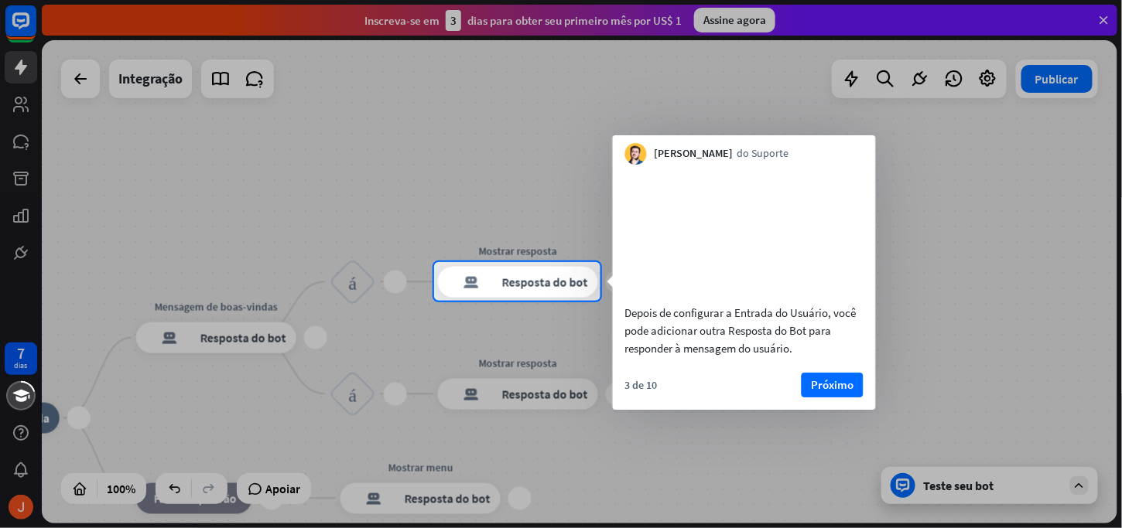
drag, startPoint x: 721, startPoint y: 405, endPoint x: 832, endPoint y: 396, distance: 111.8
click at [778, 406] on div "3 de 10 Próximo" at bounding box center [744, 391] width 263 height 37
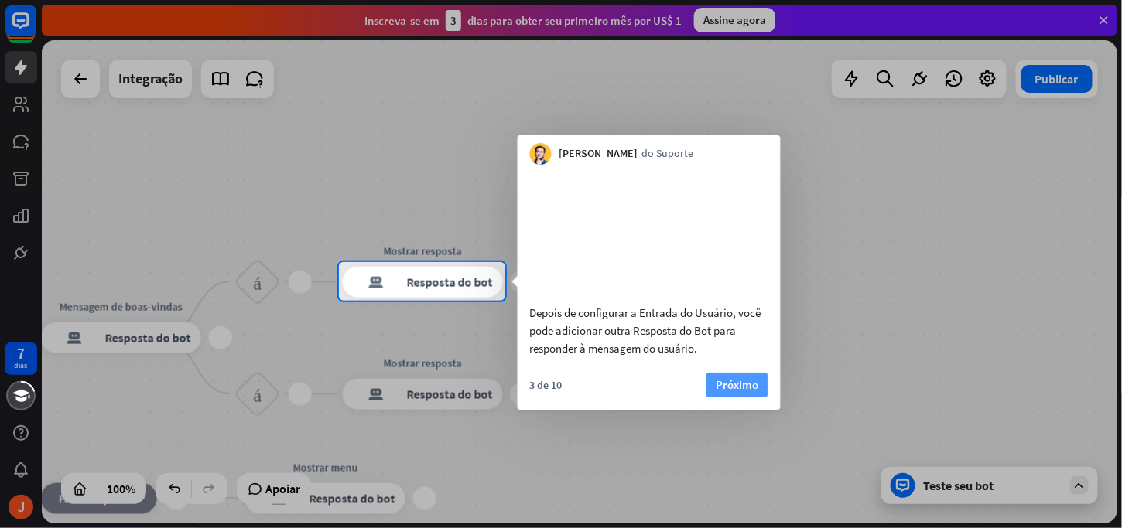
drag, startPoint x: 750, startPoint y: 388, endPoint x: 742, endPoint y: 408, distance: 22.3
click at [748, 401] on div "Depois de configurar a Entrada do Usuário, você pode adicionar outra Resposta d…" at bounding box center [649, 287] width 263 height 245
click at [742, 392] on font "Próximo" at bounding box center [737, 385] width 43 height 15
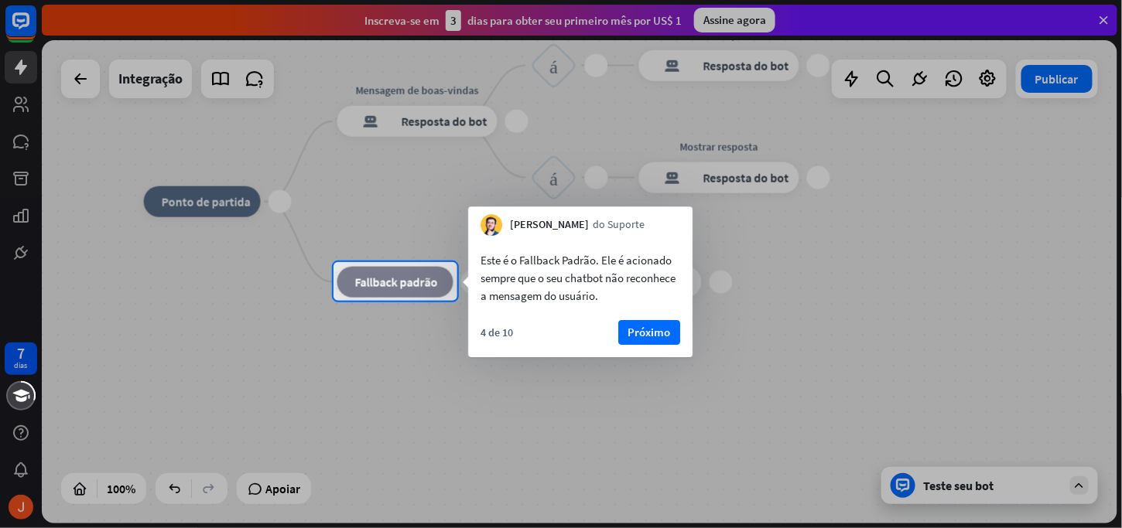
click at [647, 309] on div "Este é o Fallback Padrão. Ele é acionado sempre que o seu chatbot não reconhece…" at bounding box center [580, 274] width 224 height 77
click at [653, 330] on font "Próximo" at bounding box center [649, 332] width 43 height 15
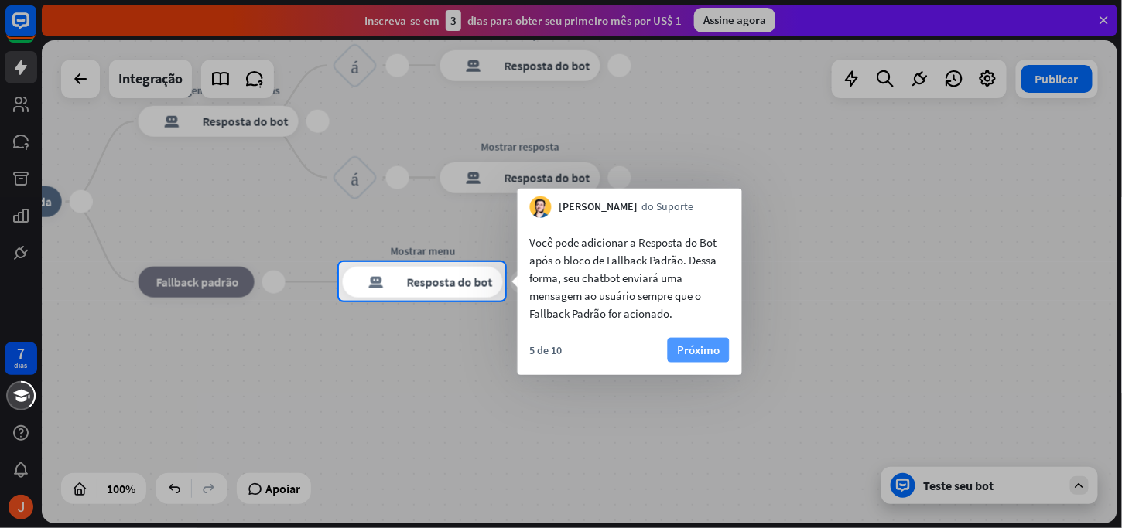
click at [704, 348] on font "Próximo" at bounding box center [698, 350] width 43 height 15
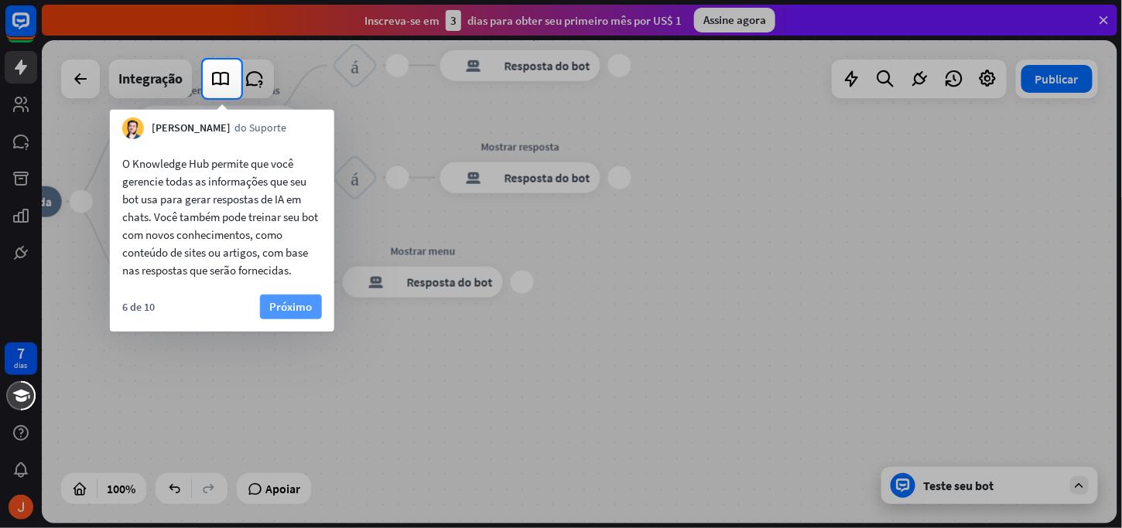
click at [304, 309] on font "Próximo" at bounding box center [290, 306] width 43 height 15
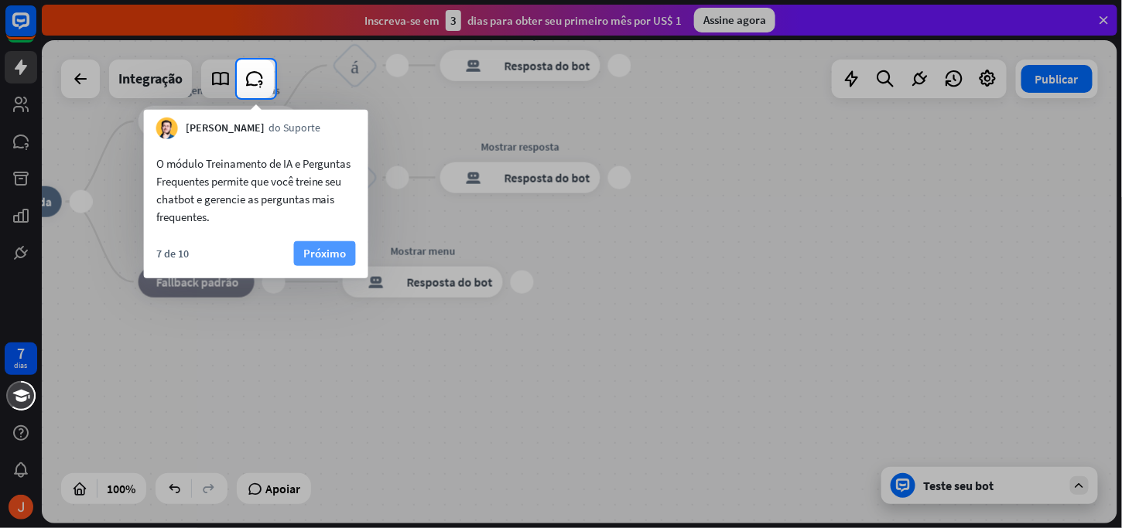
click at [325, 263] on font "Próximo" at bounding box center [324, 254] width 43 height 22
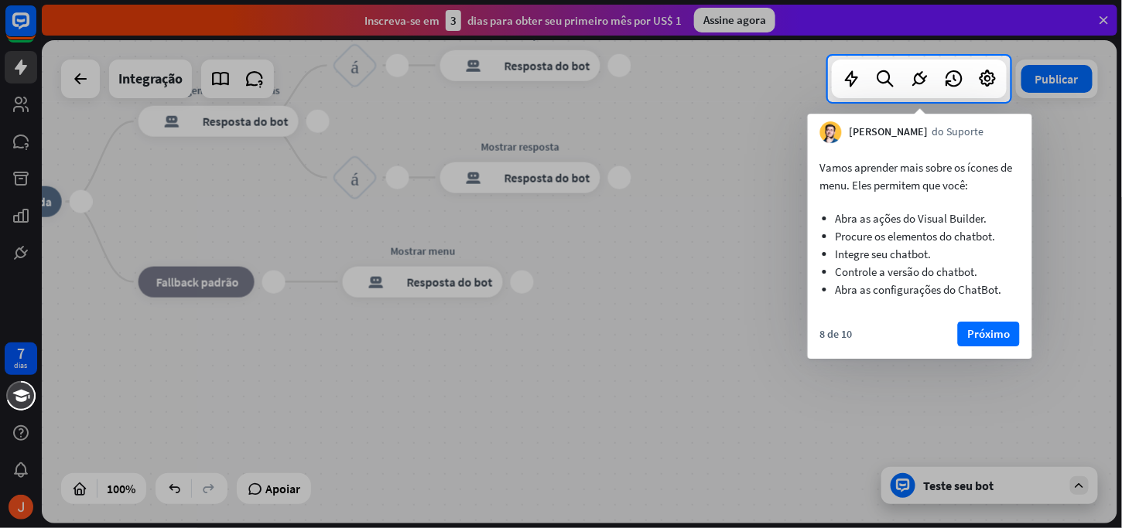
click at [954, 338] on div "8 de 10 Próximo" at bounding box center [920, 340] width 224 height 37
click at [976, 338] on font "Próximo" at bounding box center [988, 333] width 43 height 15
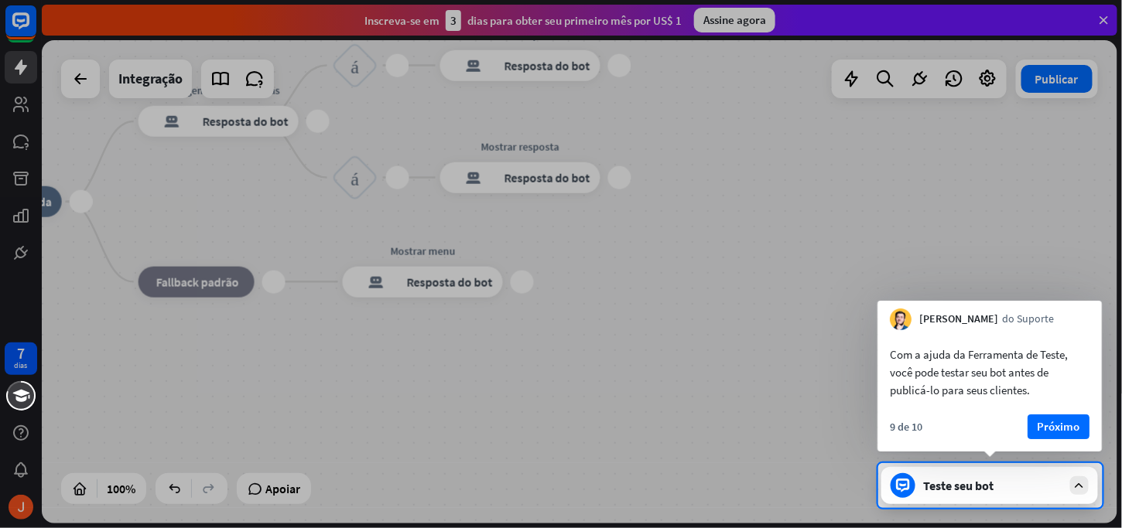
click at [1075, 432] on font "Próximo" at bounding box center [1058, 426] width 43 height 15
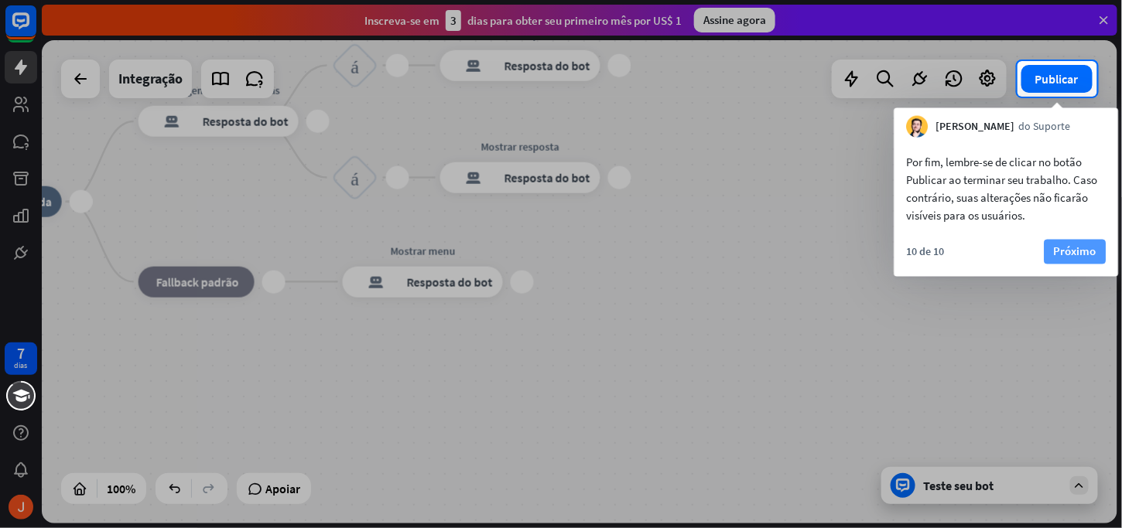
click at [1071, 249] on font "Próximo" at bounding box center [1075, 251] width 43 height 15
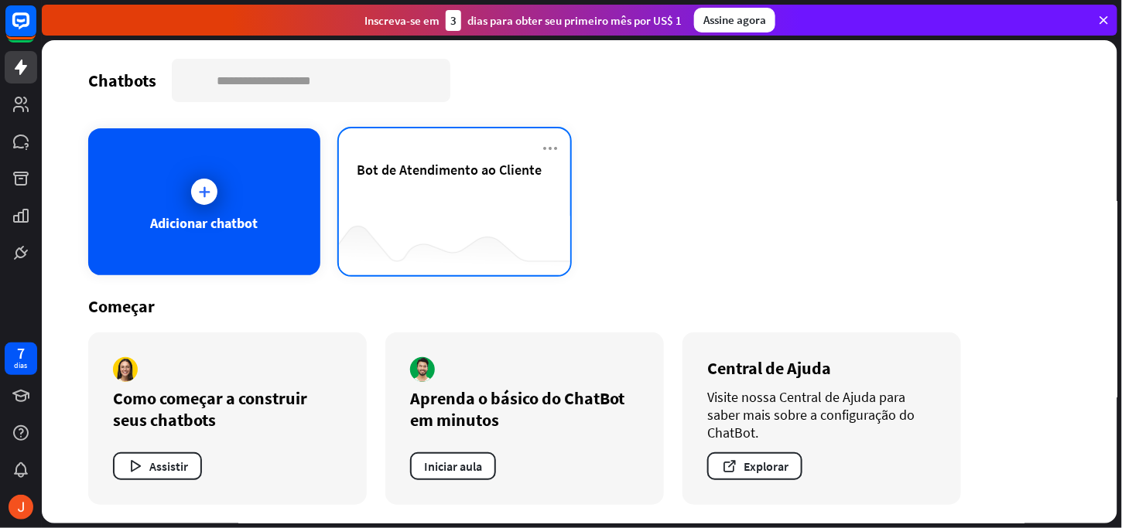
click at [450, 246] on div at bounding box center [455, 245] width 232 height 60
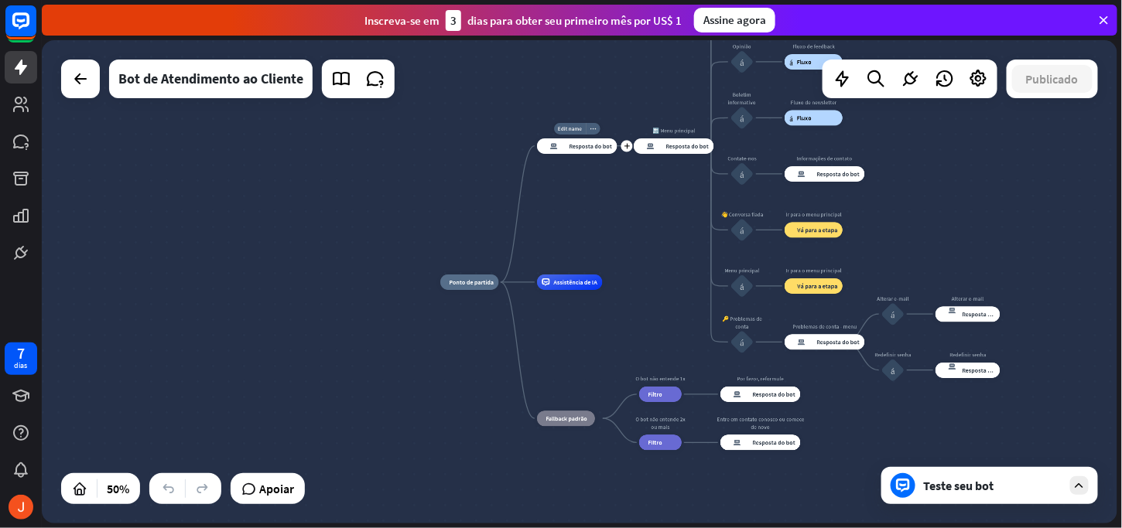
click at [576, 104] on div "casa_2 Ponto de partida Edit name more_horiz plus Mensagem de boas-vindas respo…" at bounding box center [579, 282] width 1075 height 484
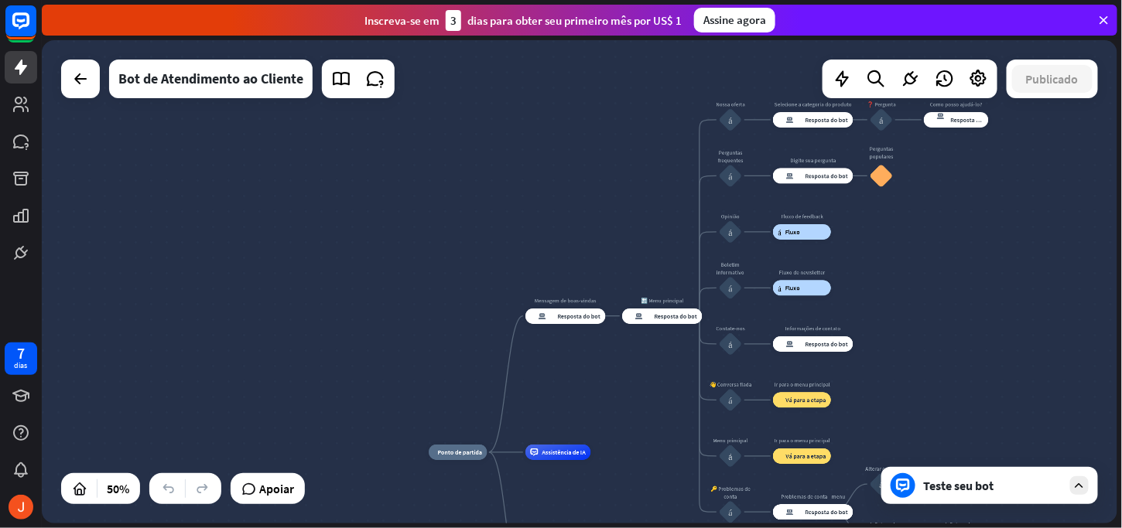
drag, startPoint x: 576, startPoint y: 104, endPoint x: 564, endPoint y: 274, distance: 170.6
click at [564, 274] on div "casa_2 Ponto de partida Mensagem de boas-vindas resposta do bot de bloco Respos…" at bounding box center [579, 282] width 1075 height 484
click at [76, 86] on icon at bounding box center [80, 79] width 19 height 19
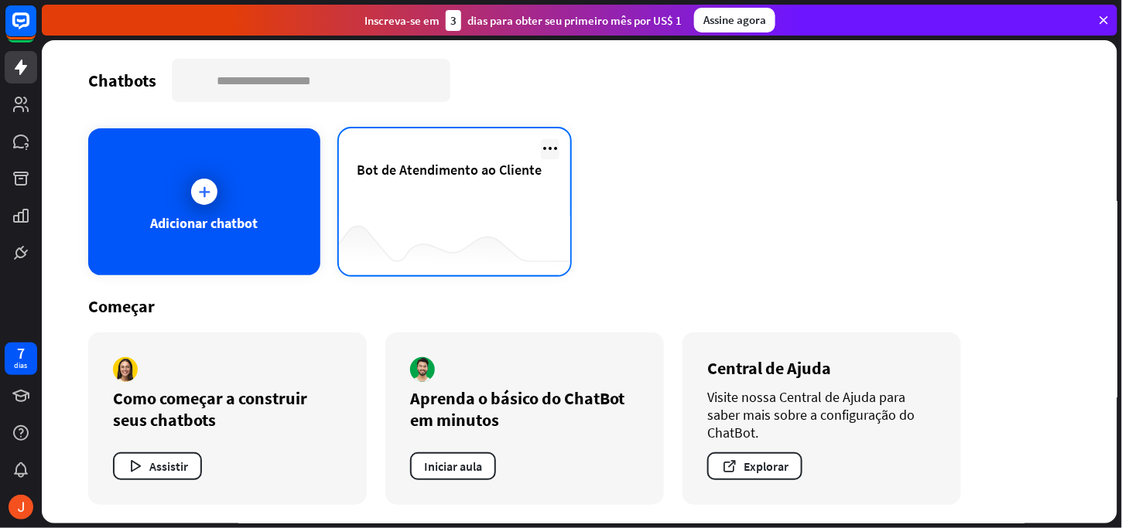
click at [542, 144] on icon at bounding box center [550, 148] width 19 height 19
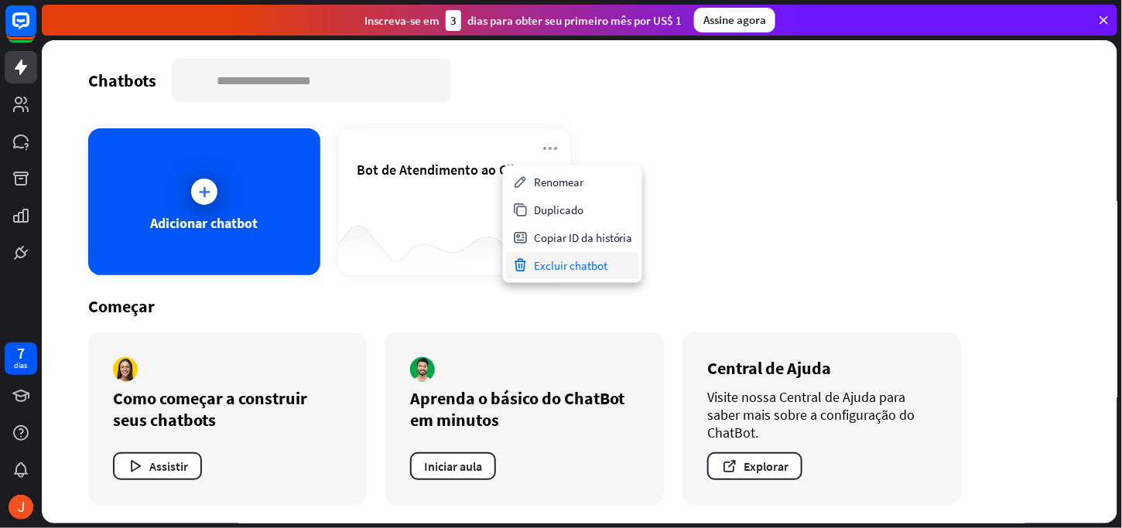
click at [570, 268] on font "Excluir chatbot" at bounding box center [570, 265] width 73 height 15
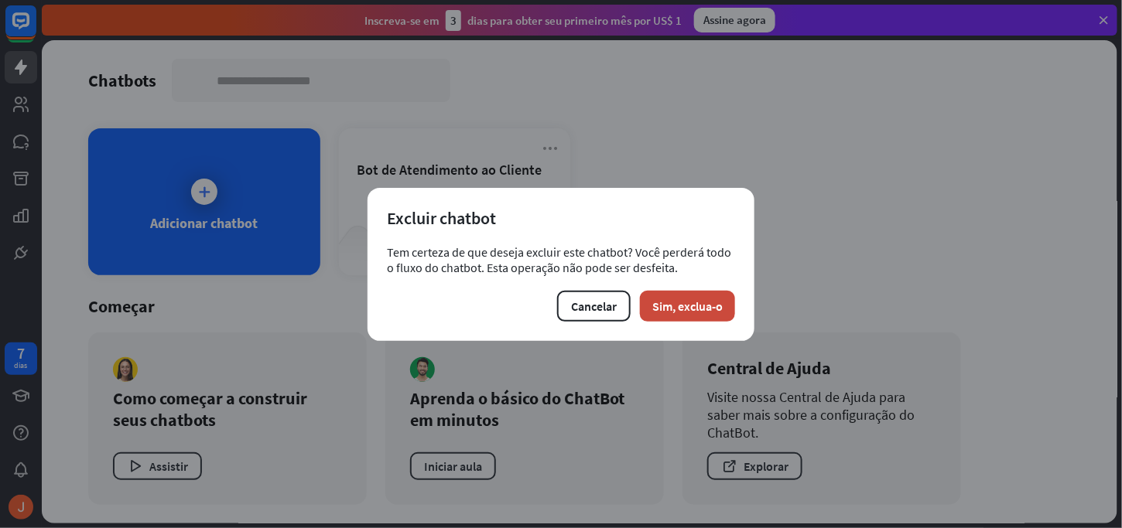
click at [678, 303] on font "Sim, exclua-o" at bounding box center [687, 306] width 70 height 15
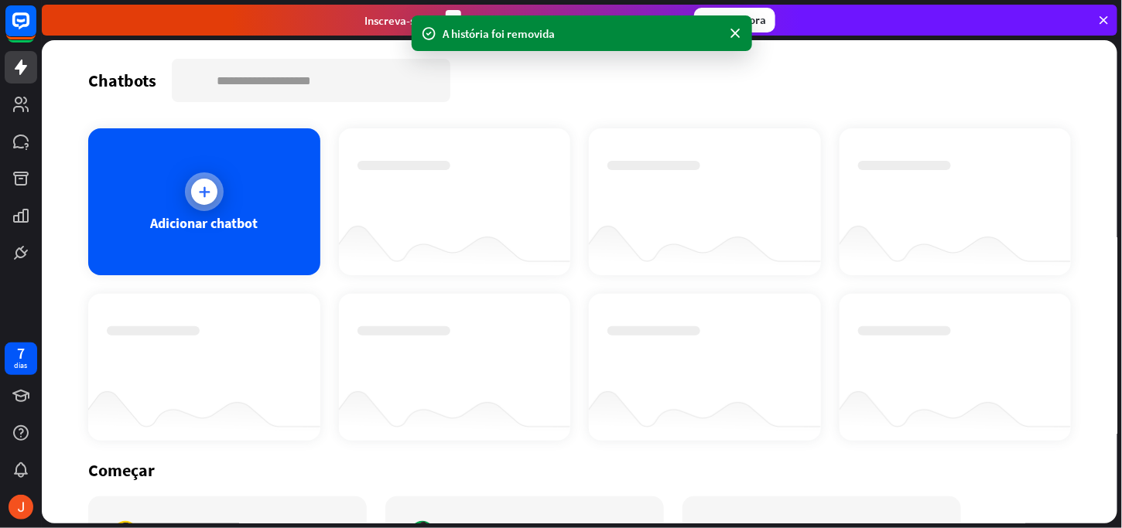
click at [214, 188] on div at bounding box center [204, 192] width 26 height 26
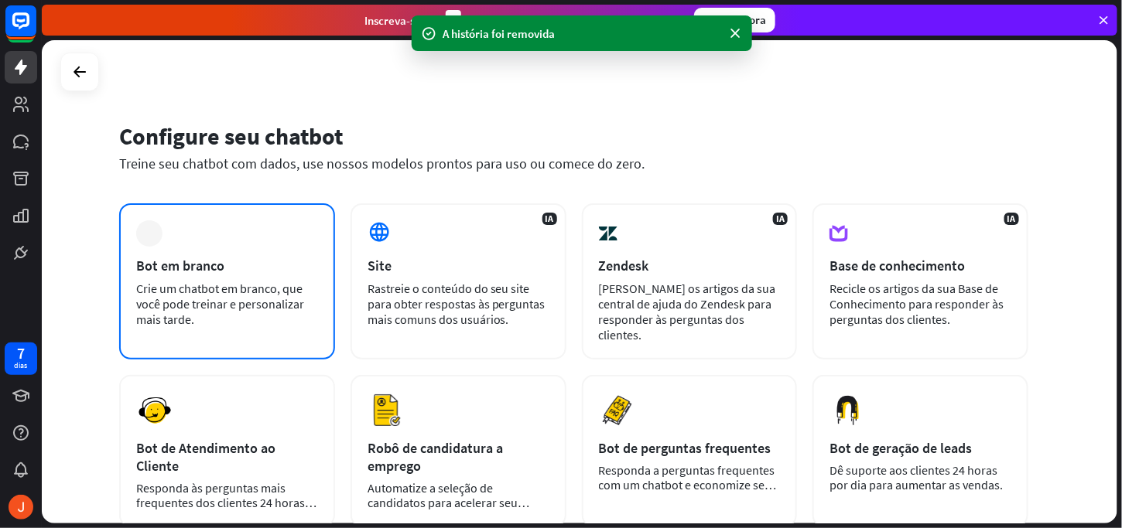
click at [240, 255] on div "mais Bot em branco Crie um chatbot em branco, que você pode treinar e personali…" at bounding box center [227, 281] width 216 height 156
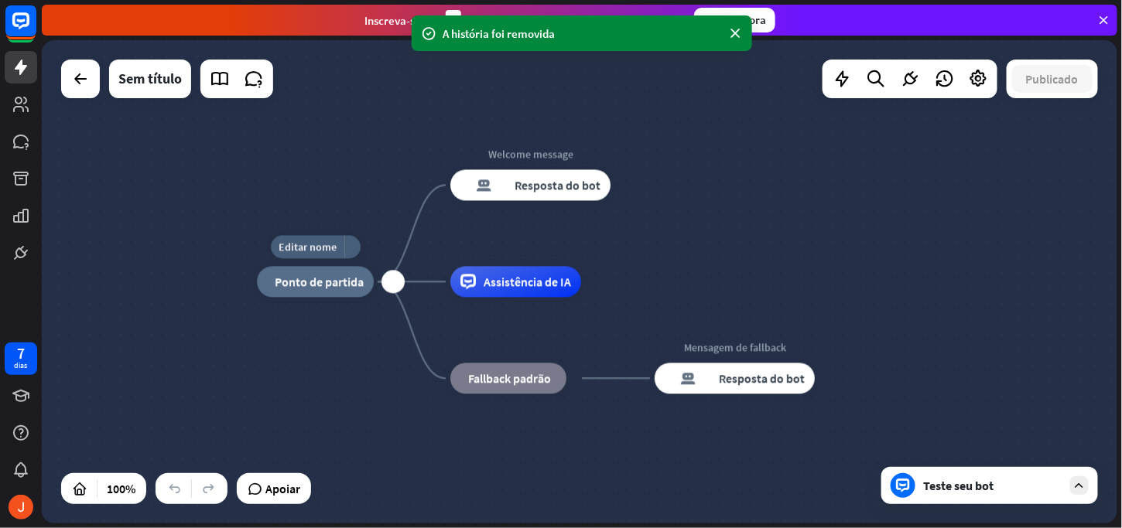
click at [337, 292] on div "casa_2 Ponto de partida" at bounding box center [315, 282] width 117 height 31
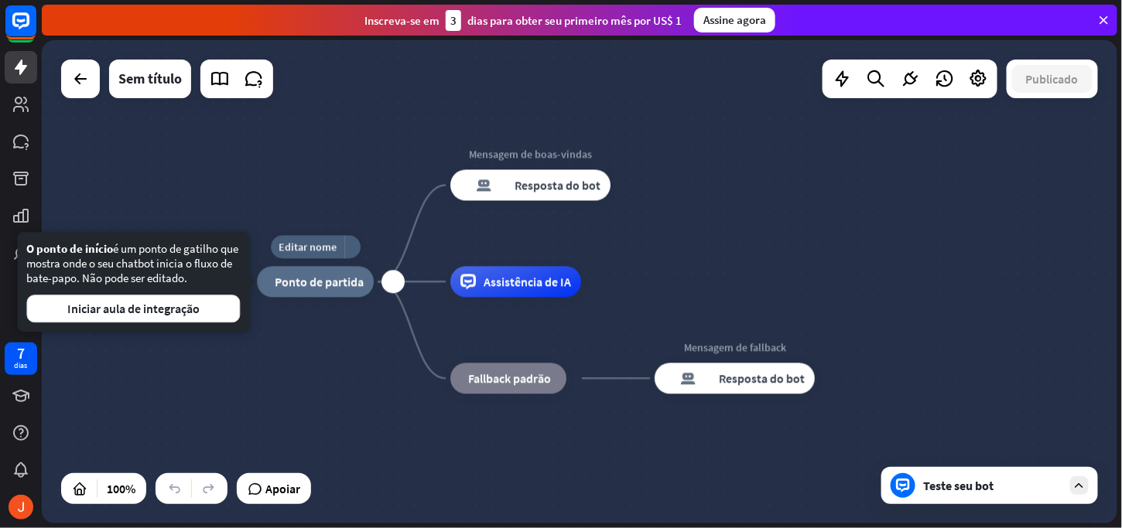
click at [471, 282] on icon at bounding box center [468, 281] width 8 height 3
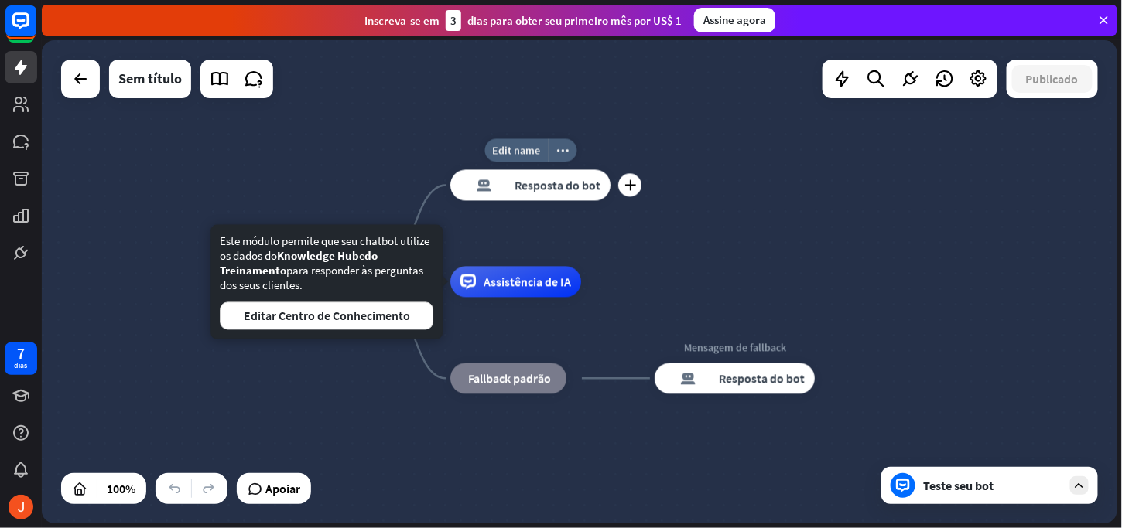
click at [507, 173] on div "resposta do bot de bloco Resposta do bot" at bounding box center [530, 185] width 160 height 31
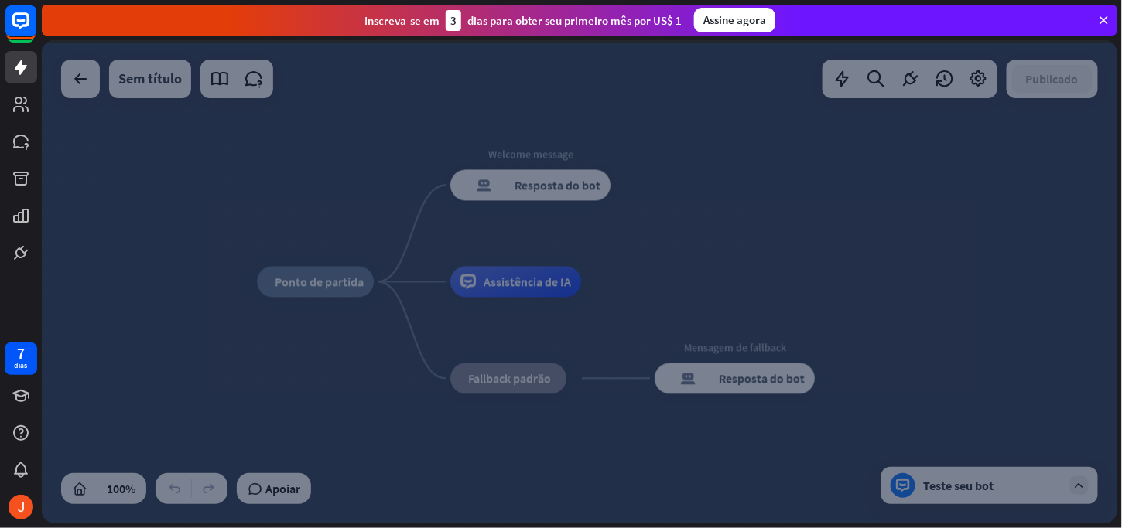
click at [521, 192] on div at bounding box center [579, 282] width 1075 height 484
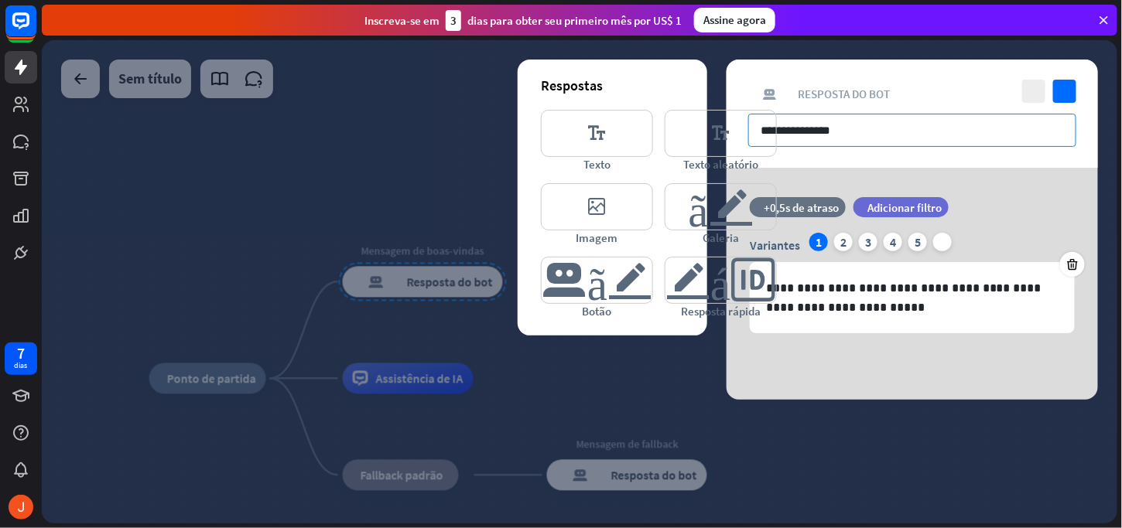
click at [876, 140] on input "**********" at bounding box center [912, 130] width 328 height 33
click at [358, 249] on div at bounding box center [579, 282] width 1075 height 484
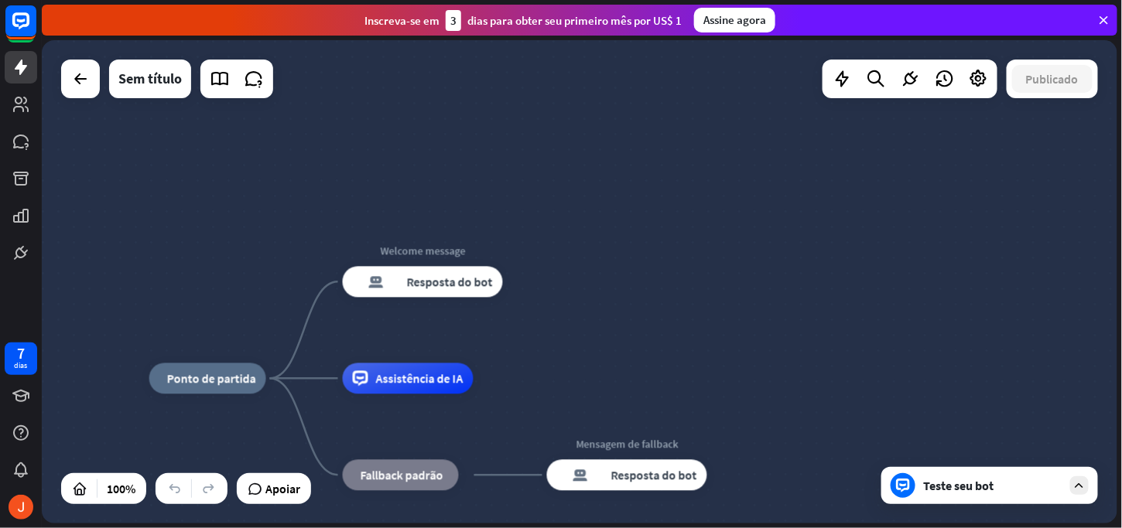
click at [377, 268] on div "resposta do bot de bloco Resposta do bot" at bounding box center [423, 282] width 160 height 31
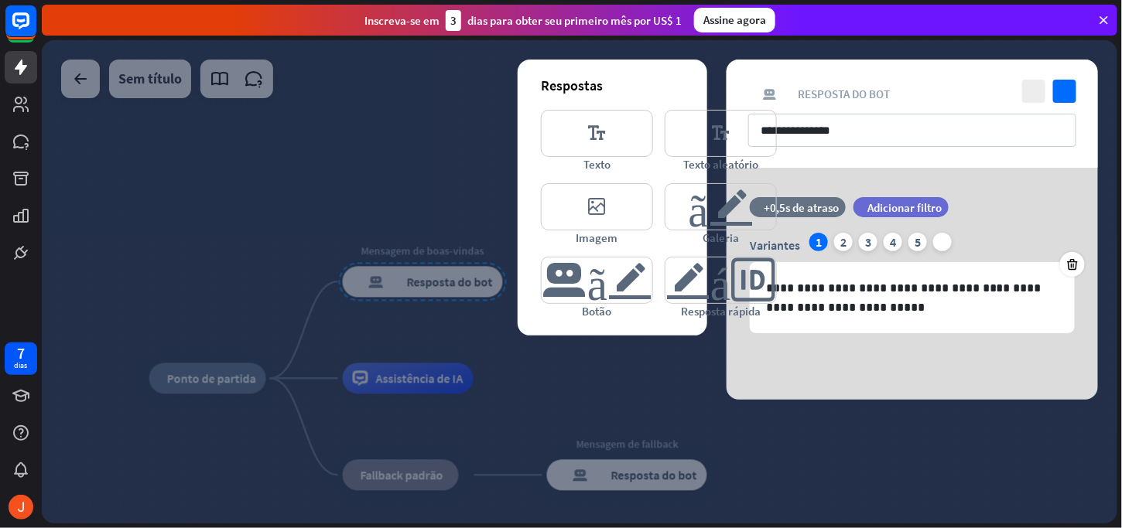
click at [401, 108] on div at bounding box center [579, 282] width 1075 height 484
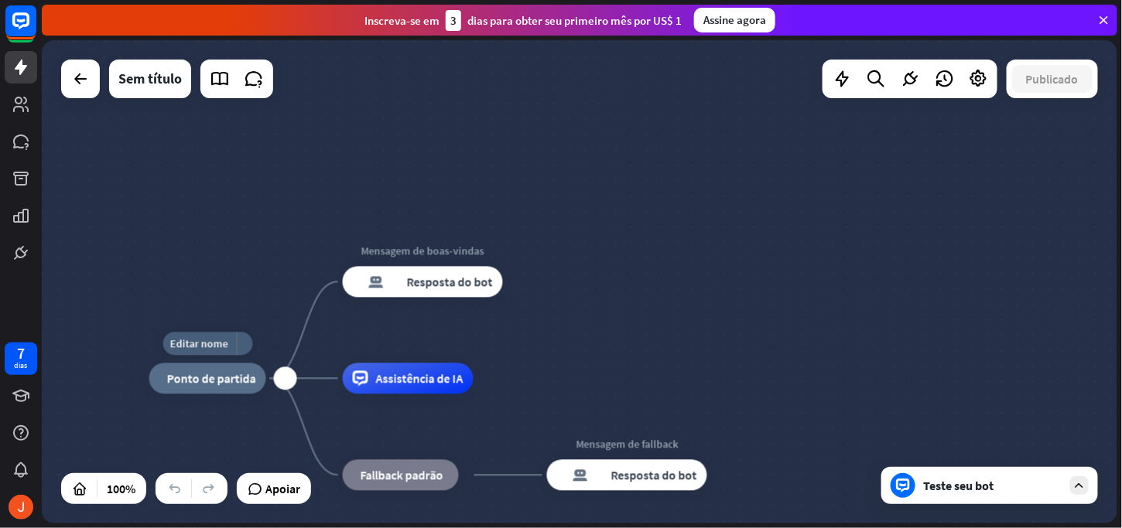
click at [244, 387] on div "casa_2 Ponto de partida" at bounding box center [207, 379] width 117 height 31
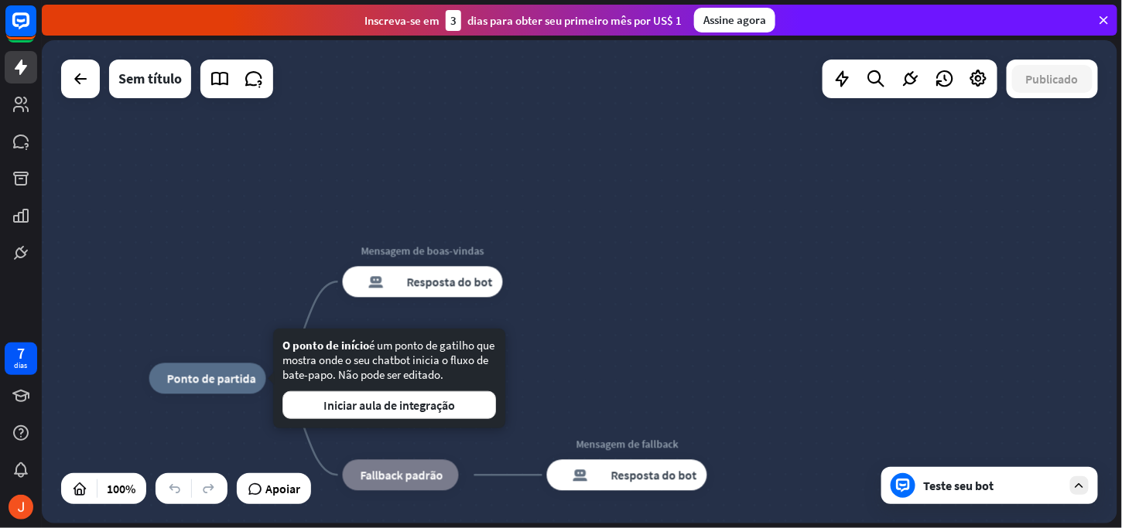
click at [586, 336] on div "Editar nome mais_amarelo casa_2 Ponto de partida Mensagem de boas-vindas respos…" at bounding box center [579, 282] width 1075 height 484
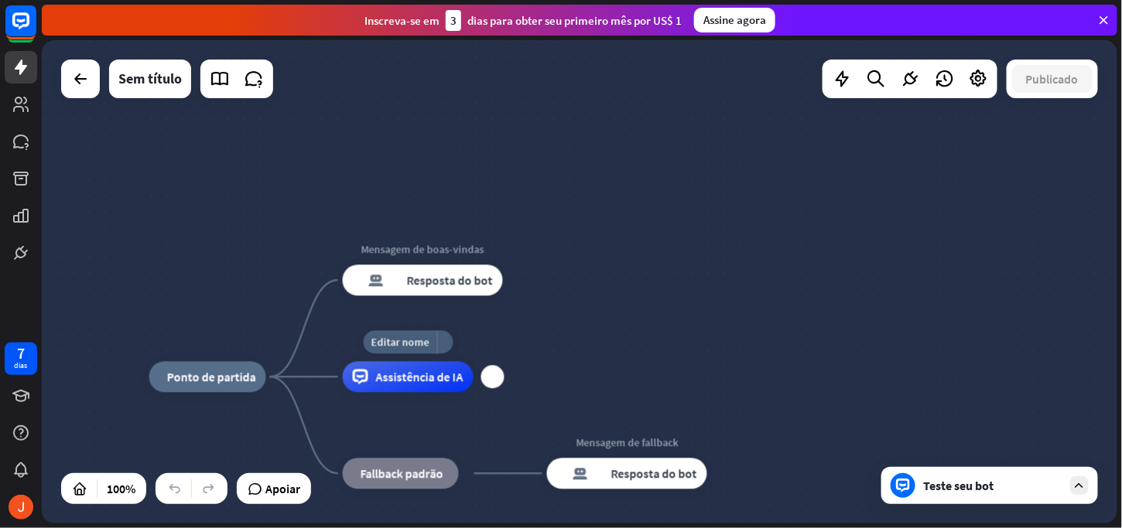
click at [416, 378] on font "Assistência de IA" at bounding box center [419, 377] width 87 height 15
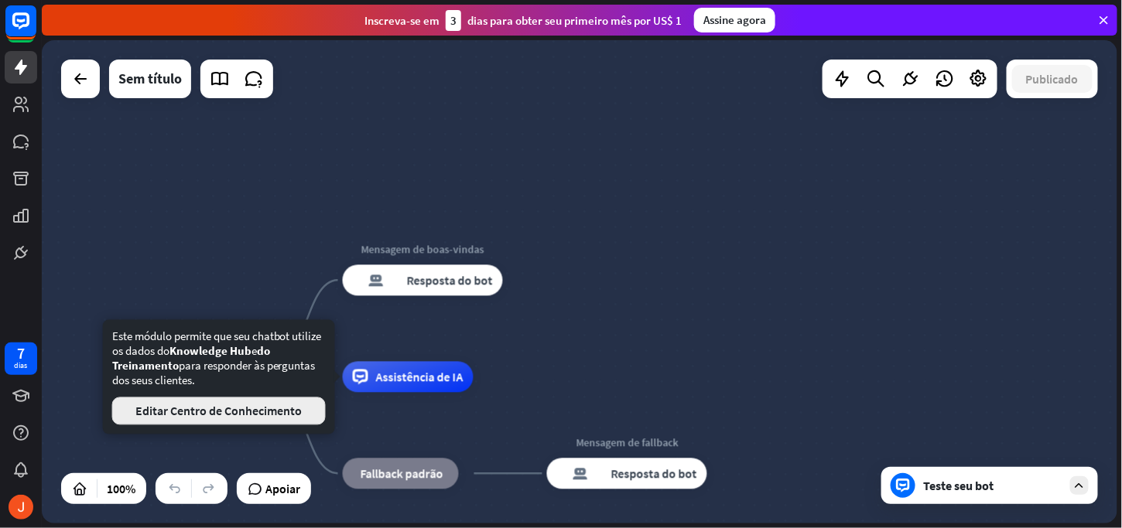
click at [270, 415] on font "Editar Centro de Conhecimento" at bounding box center [218, 411] width 166 height 15
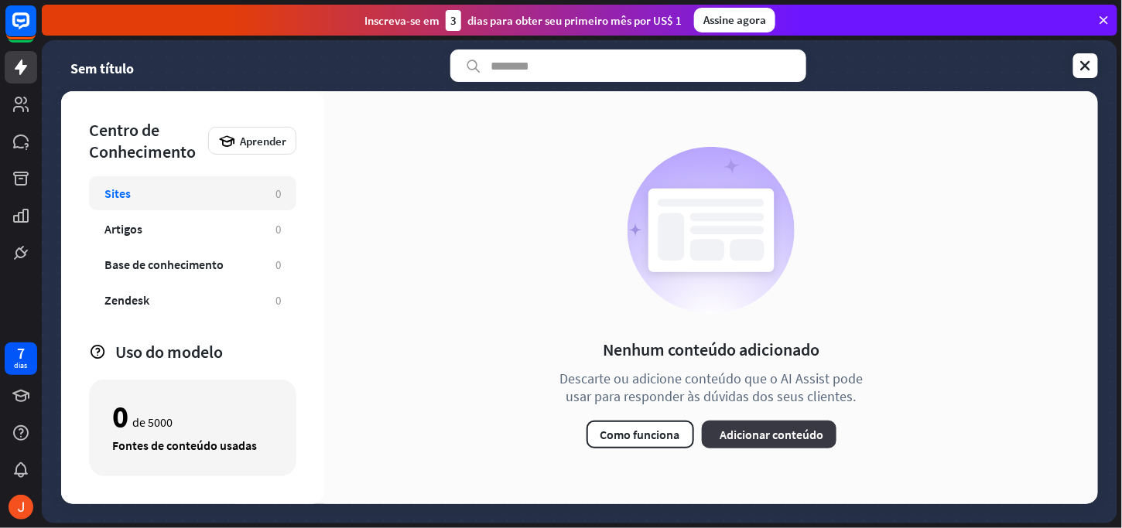
click at [740, 425] on button "mais Adicionar conteúdo" at bounding box center [769, 435] width 135 height 28
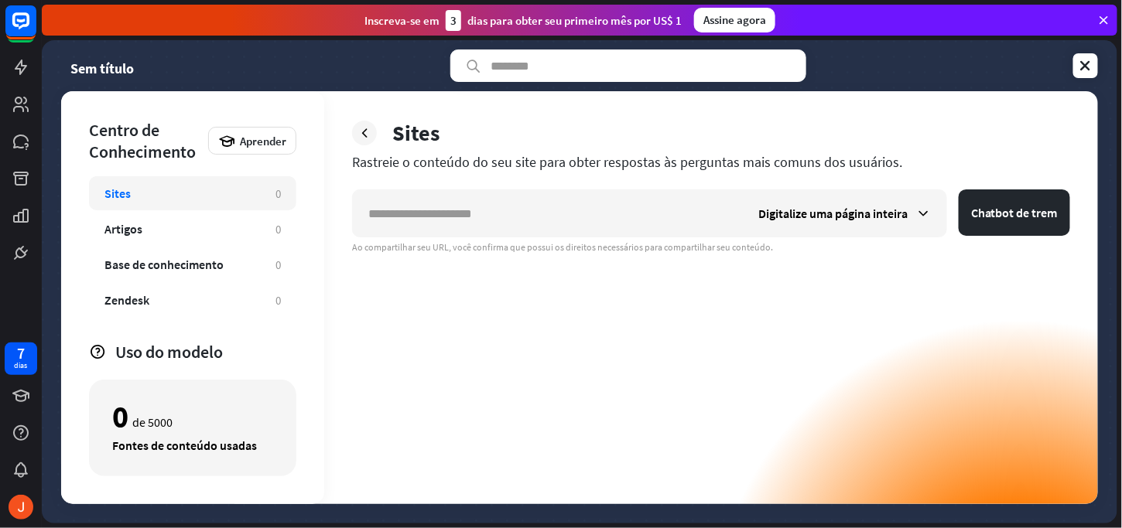
type input "*"
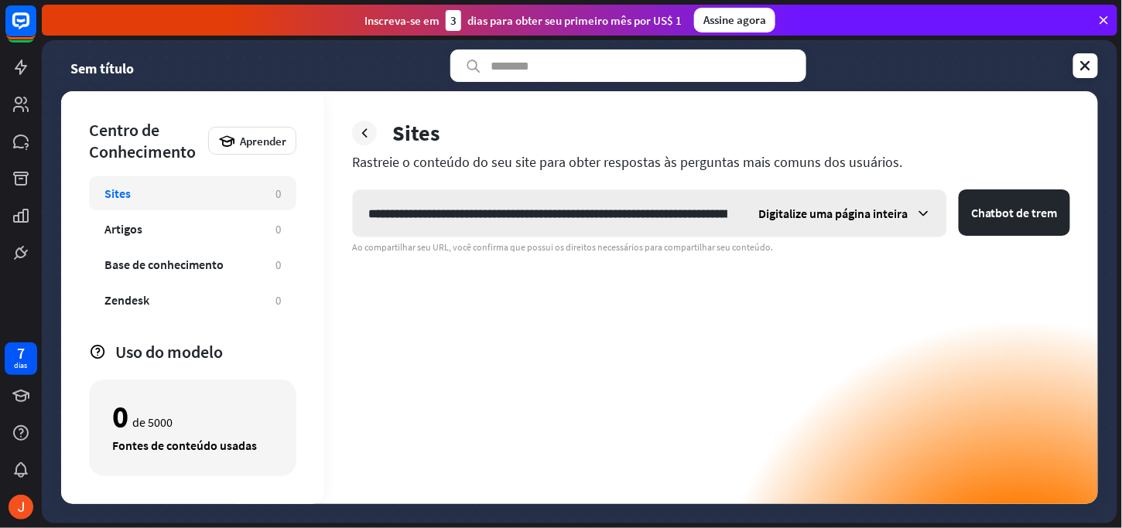
scroll to position [0, 281]
type input "**********"
click at [993, 156] on div "Rastreie o conteúdo do seu site para obter respostas às perguntas mais comuns d…" at bounding box center [711, 162] width 718 height 18
click at [908, 206] on div "Digitalize uma página inteira" at bounding box center [844, 213] width 203 height 46
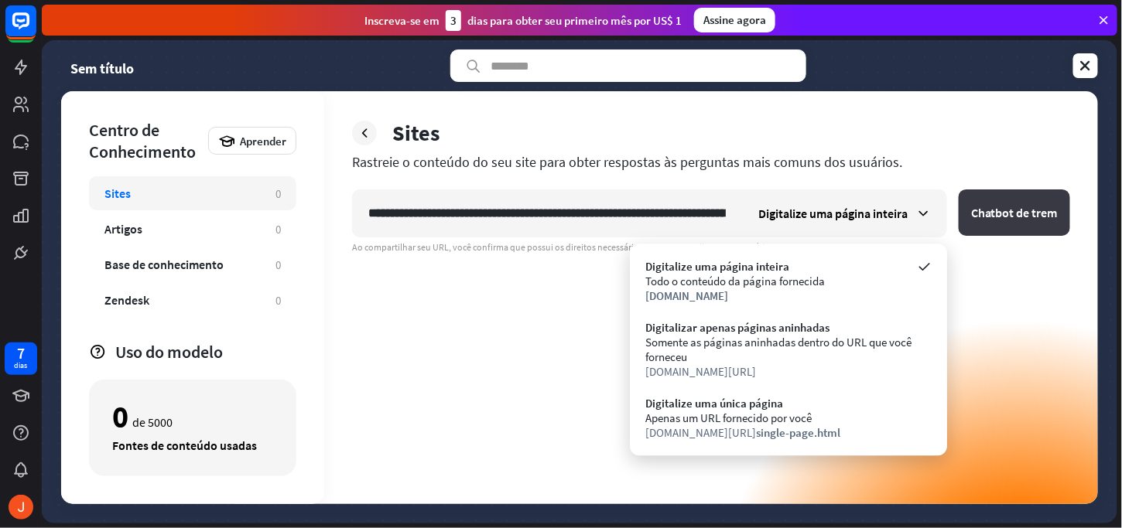
click at [1014, 196] on button "Chatbot de trem" at bounding box center [1014, 213] width 111 height 46
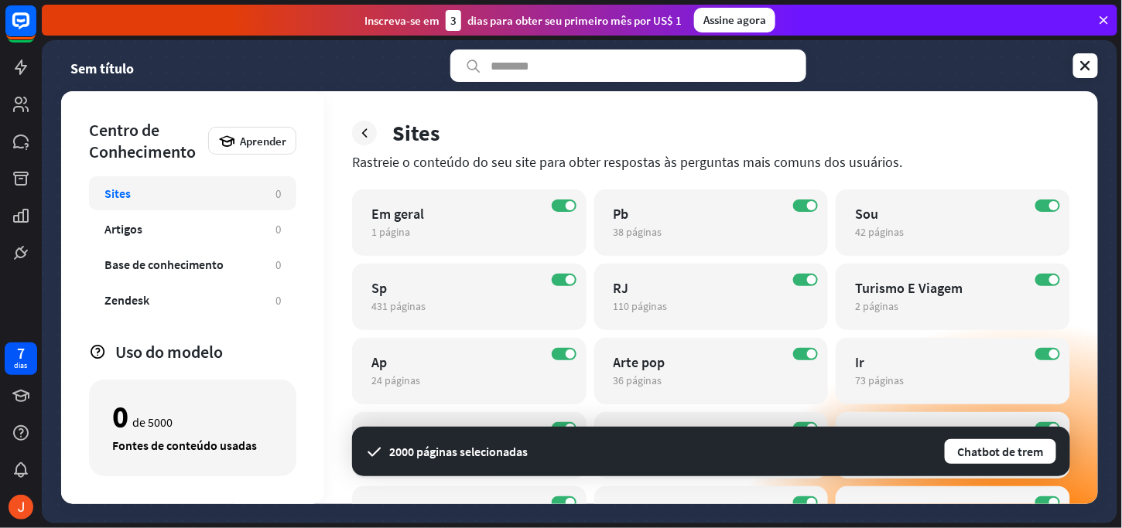
click at [1089, 53] on div "Sem título" at bounding box center [579, 66] width 1037 height 32
click at [1085, 61] on icon at bounding box center [1085, 65] width 15 height 15
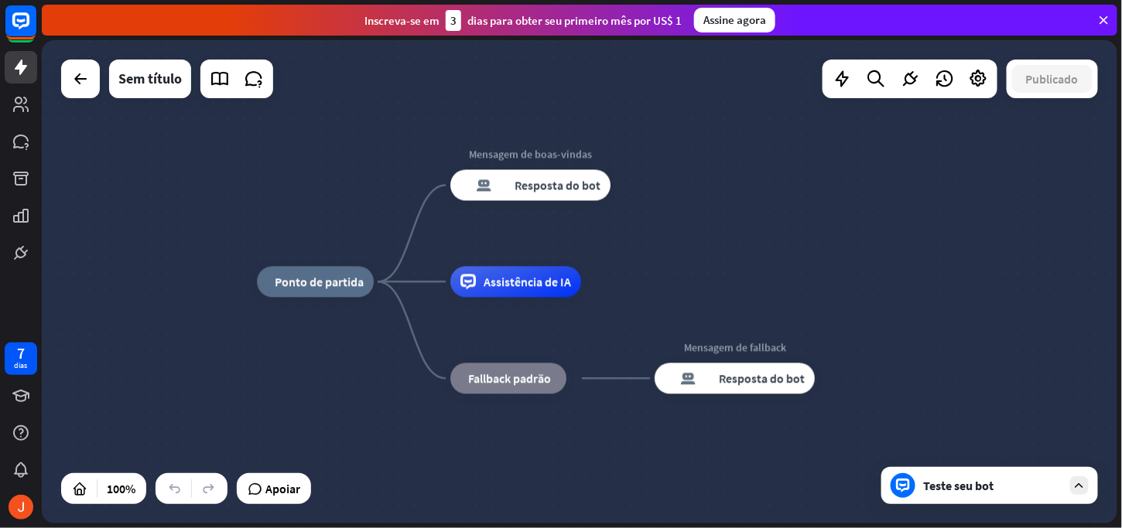
click at [962, 504] on div "Teste seu bot" at bounding box center [989, 485] width 217 height 37
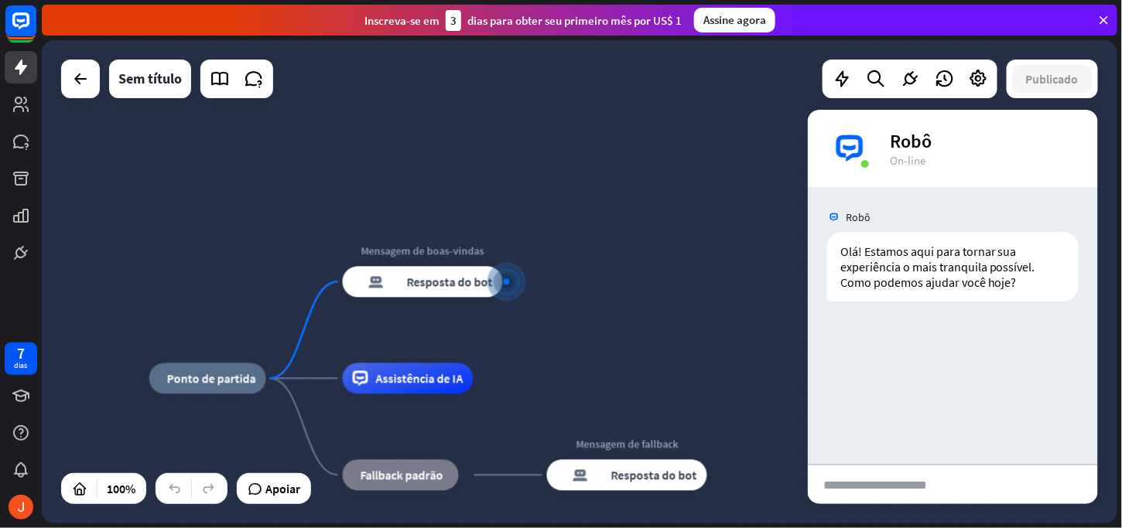
click at [1002, 492] on font "enviar" at bounding box center [1031, 485] width 111 height 19
click at [973, 485] on div "bloco_anexo" at bounding box center [970, 486] width 11 height 18
click at [918, 477] on input "text" at bounding box center [886, 485] width 157 height 39
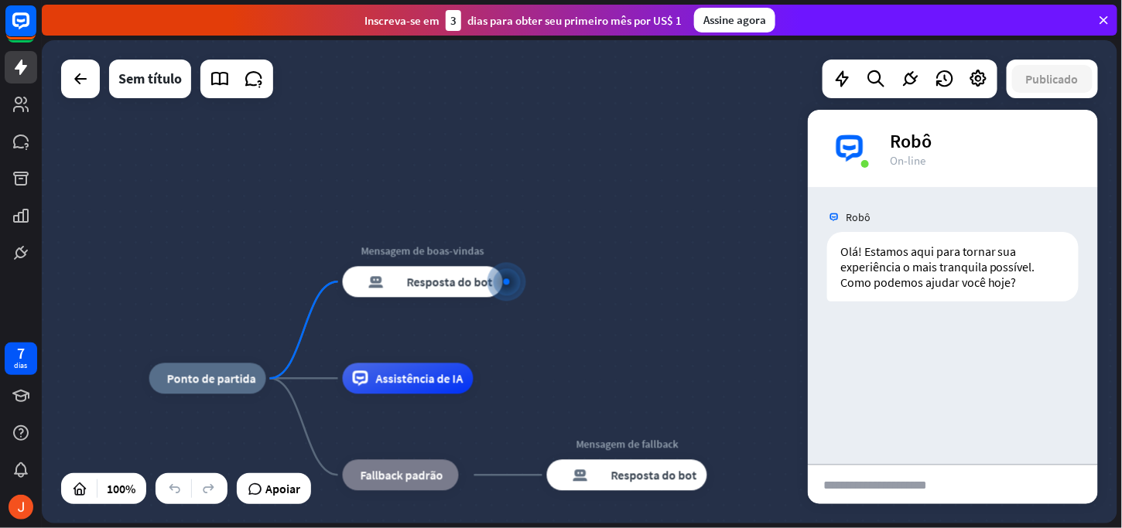
type input "*"
type input "***"
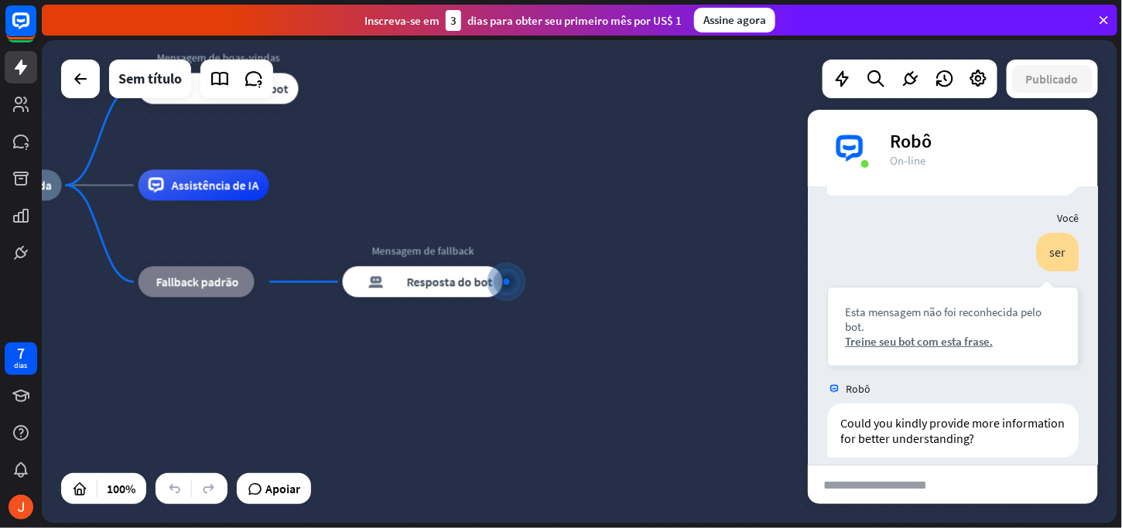
scroll to position [121, 0]
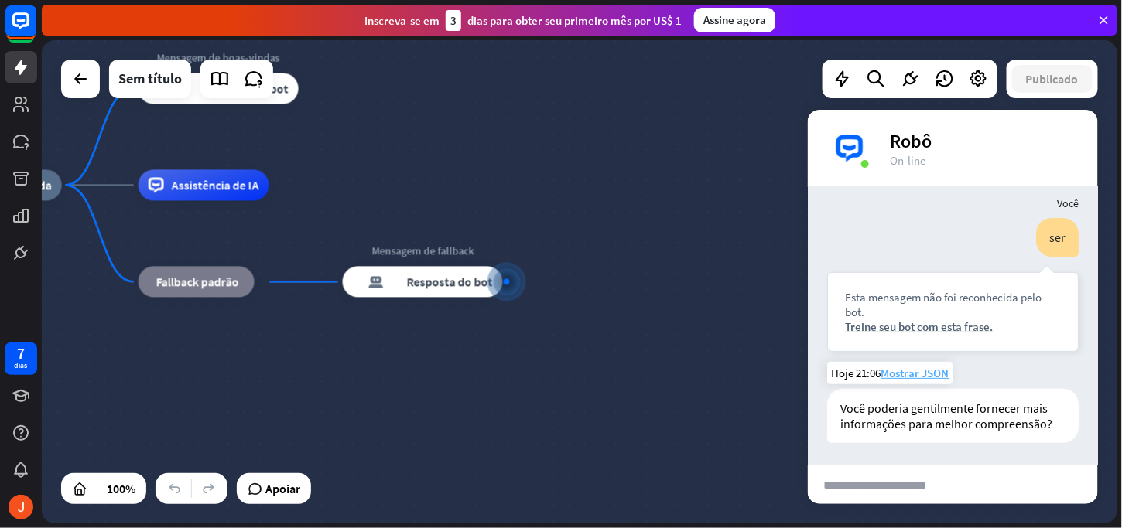
click at [890, 373] on font "Mostrar JSON" at bounding box center [914, 373] width 68 height 15
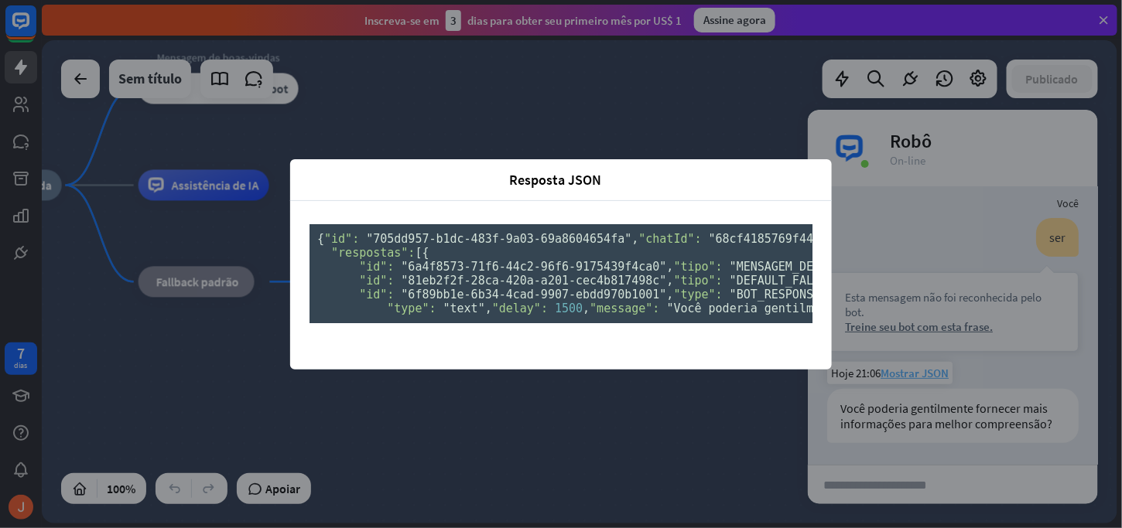
click at [890, 373] on div "Resposta JSON fechar { "id": "705dd957-b1dc-483f-9a03-69a8604654fa" , "chatId":…" at bounding box center [561, 264] width 1122 height 528
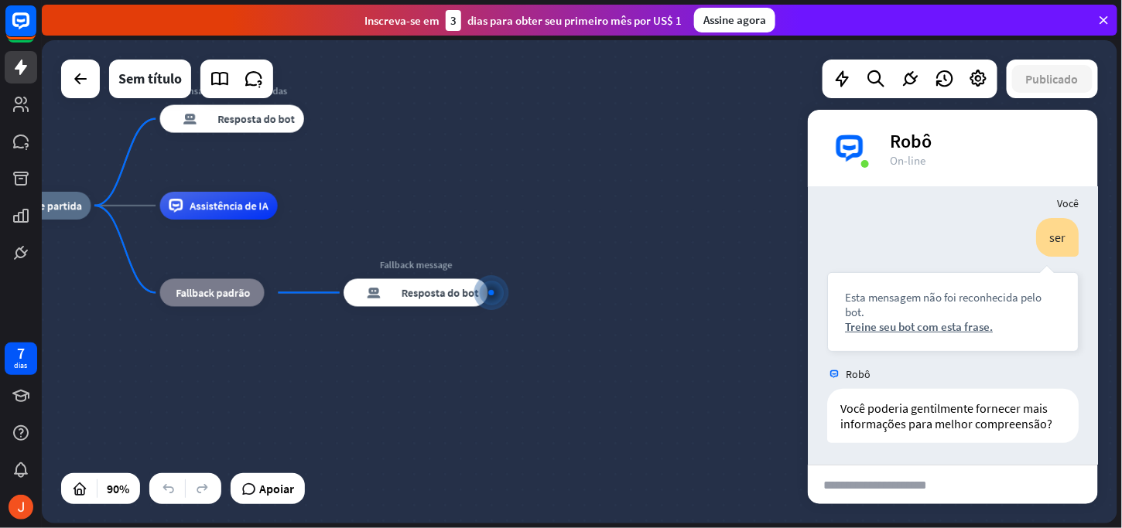
drag, startPoint x: 309, startPoint y: 216, endPoint x: 316, endPoint y: 225, distance: 12.1
click at [316, 225] on div "casa_2 Ponto de partida Mensagem de boas-vindas resposta do bot de bloco Respos…" at bounding box center [470, 424] width 968 height 436
click at [759, 84] on div "casa_2 Ponto de partida Mensagem de boas-vindas resposta do bot de bloco Respos…" at bounding box center [579, 282] width 1075 height 484
drag, startPoint x: 759, startPoint y: 84, endPoint x: 973, endPoint y: 55, distance: 216.2
click at [759, 84] on div "casa_2 Ponto de partida Mensagem de boas-vindas resposta do bot de bloco Respos…" at bounding box center [579, 282] width 1075 height 484
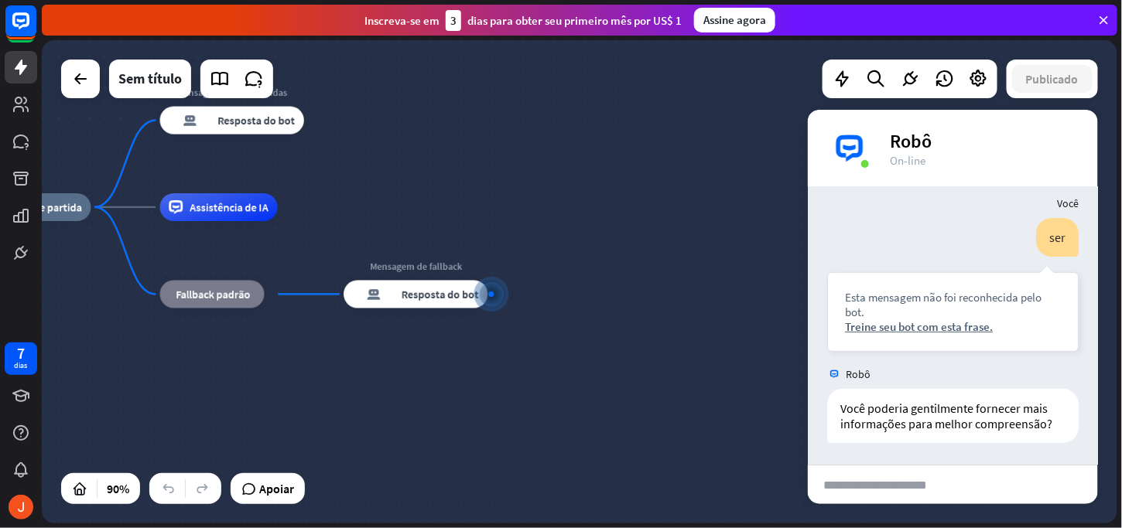
click at [1101, 19] on icon at bounding box center [1104, 20] width 14 height 14
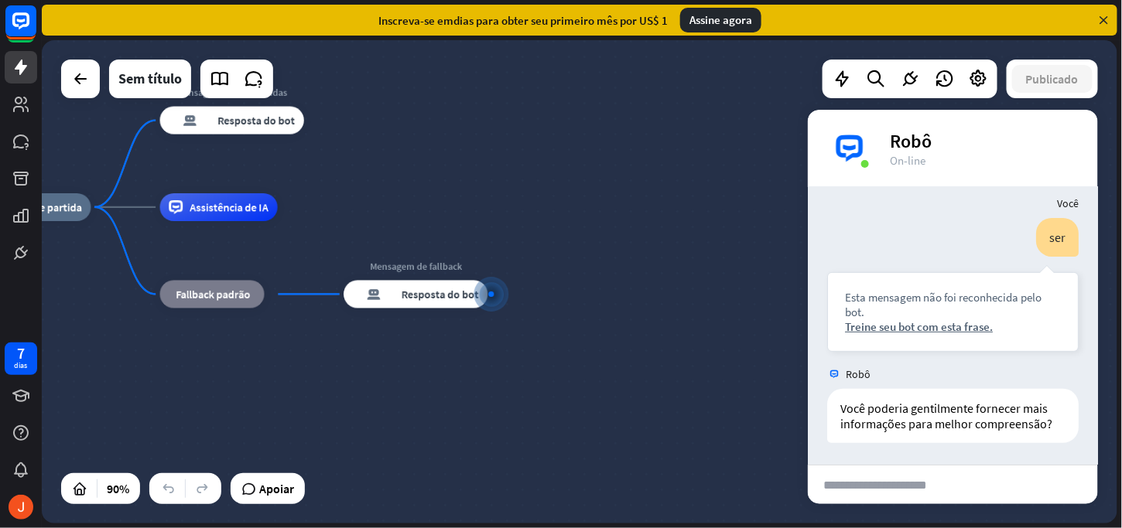
click at [1106, 13] on icon at bounding box center [1104, 20] width 14 height 14
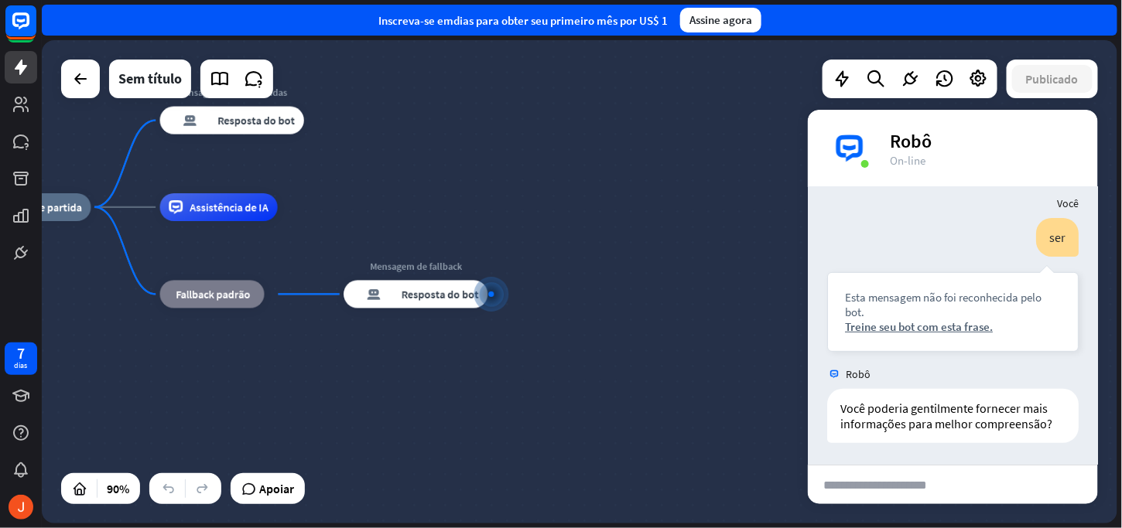
click at [1106, 15] on div "Inscreva-se em [PERSON_NAME] para obter seu primeiro mês por US$ 1 Assine agora" at bounding box center [579, 20] width 1075 height 31
